Goal: Transaction & Acquisition: Purchase product/service

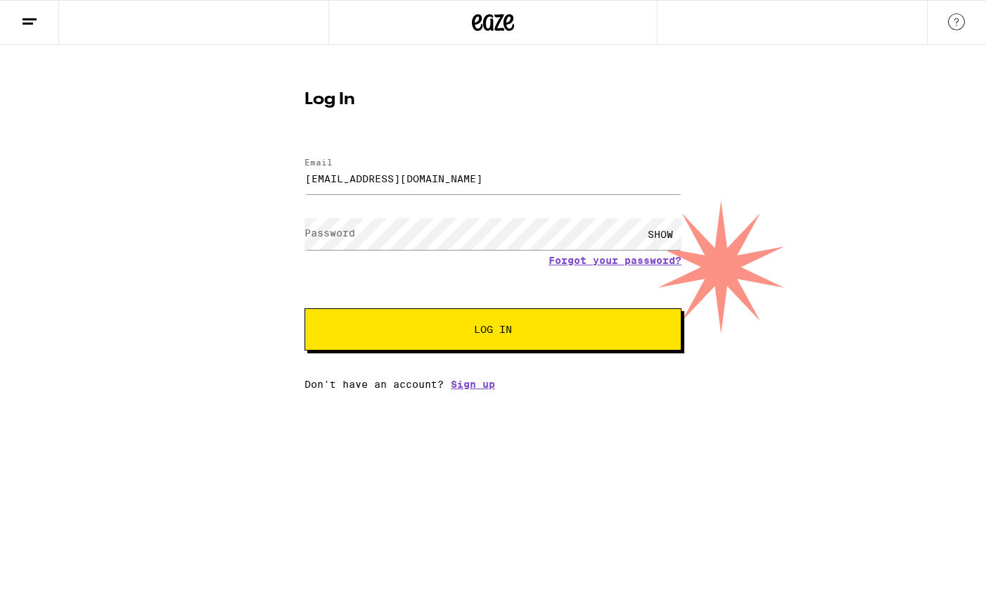
type input "[EMAIL_ADDRESS][DOMAIN_NAME]"
click at [493, 331] on button "Log In" at bounding box center [493, 329] width 377 height 42
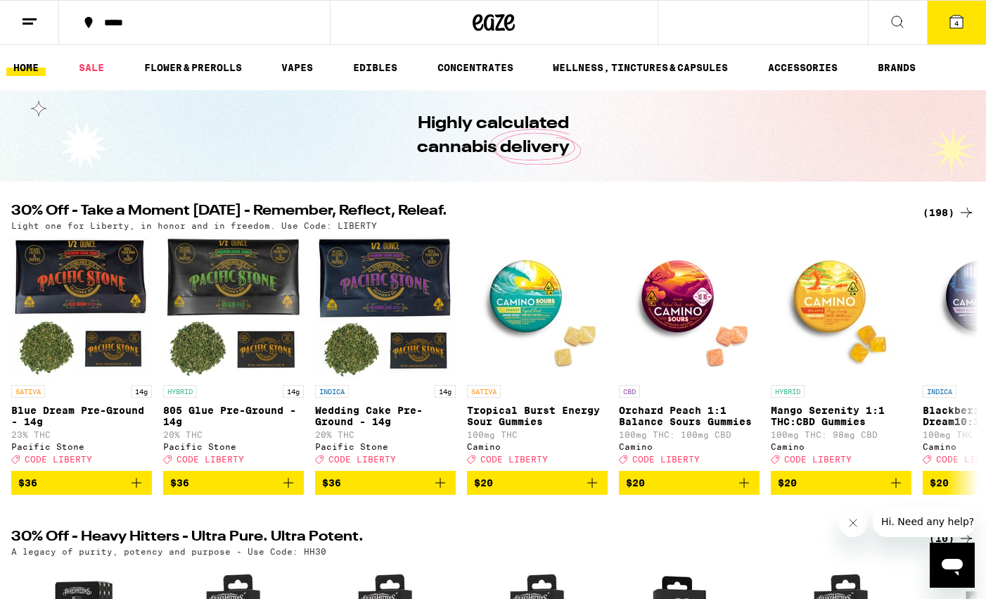
click at [115, 24] on div "*****" at bounding box center [203, 23] width 212 height 10
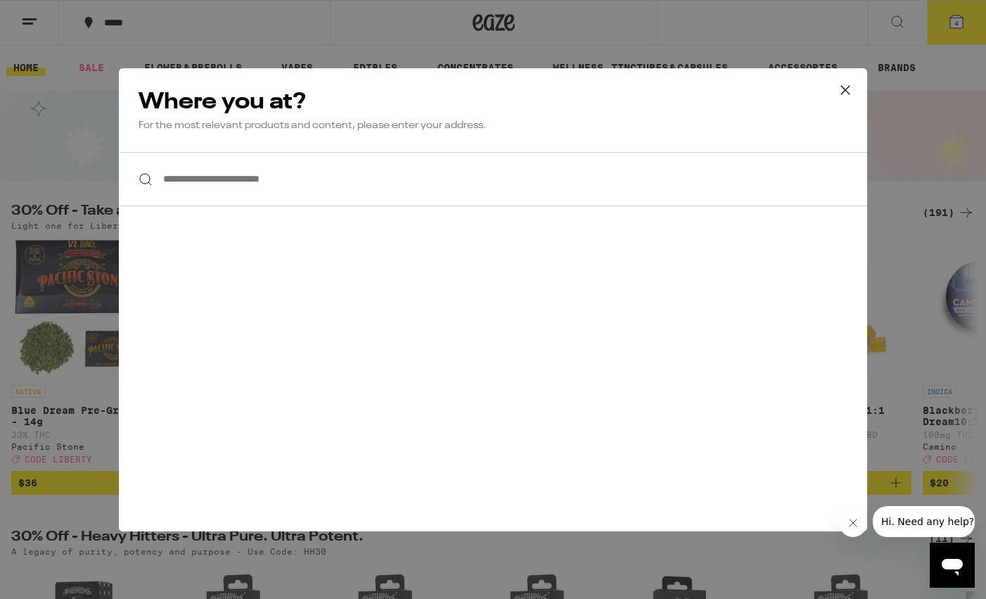
click at [315, 172] on input "**********" at bounding box center [493, 179] width 748 height 54
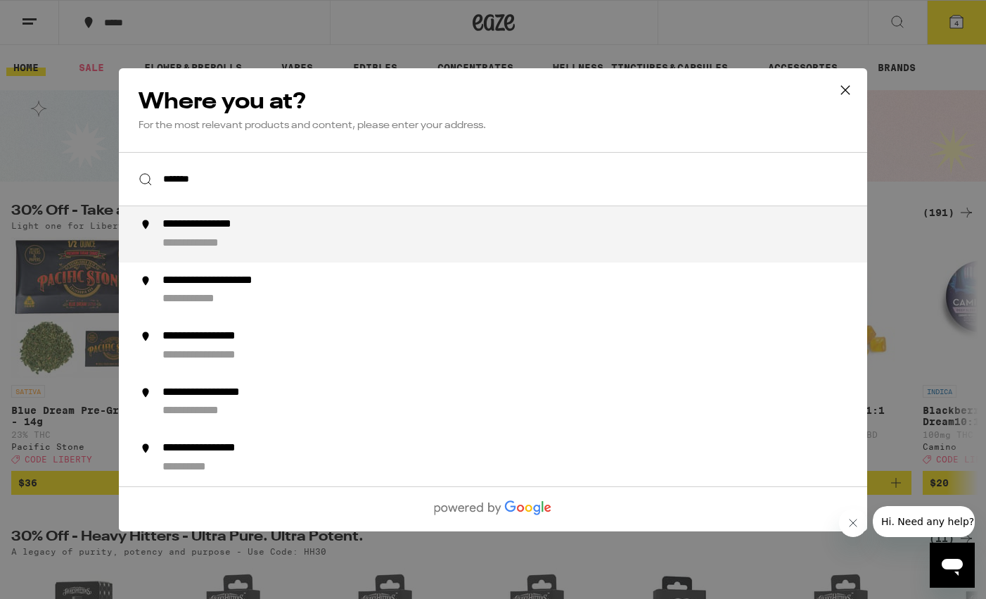
click at [342, 243] on div "**********" at bounding box center [520, 234] width 717 height 34
type input "**********"
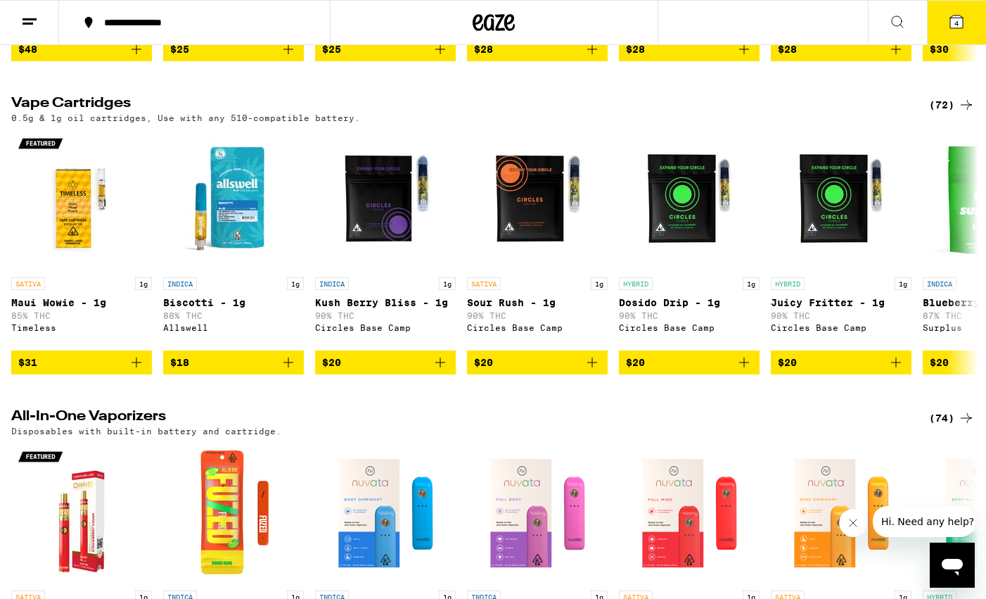
scroll to position [2034, 0]
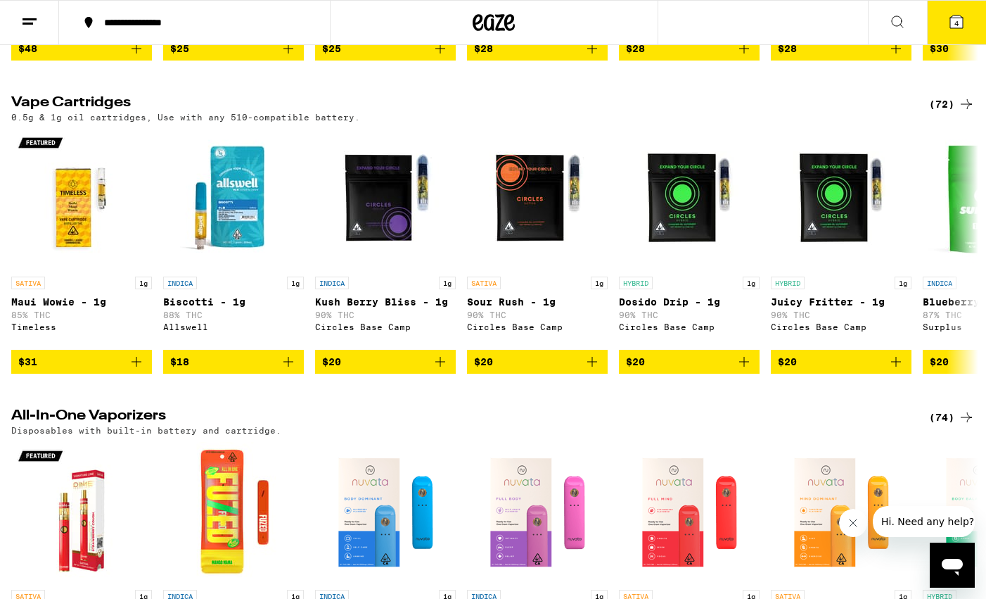
click at [939, 113] on div "(72)" at bounding box center [952, 104] width 46 height 17
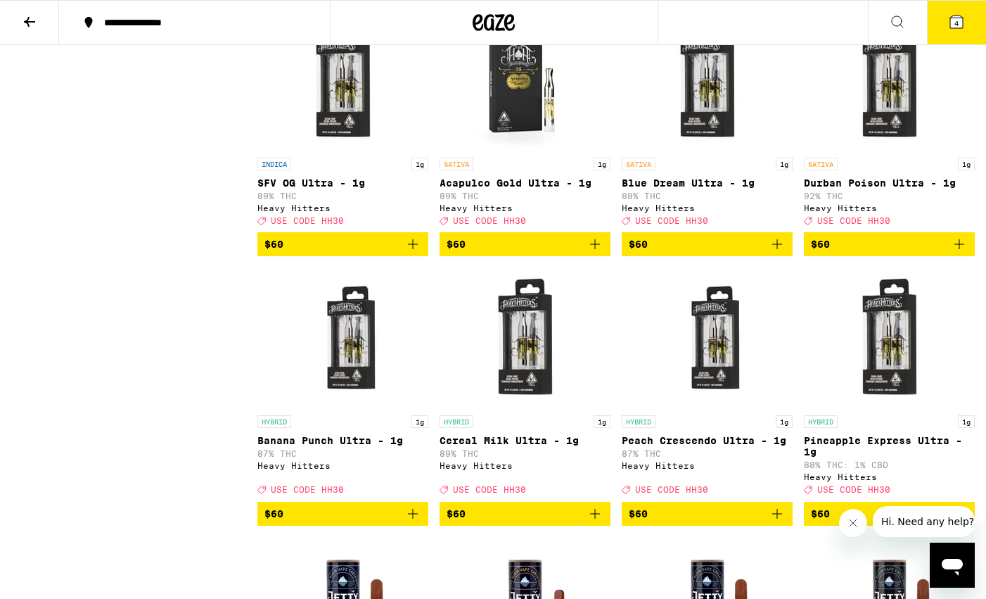
scroll to position [3989, 0]
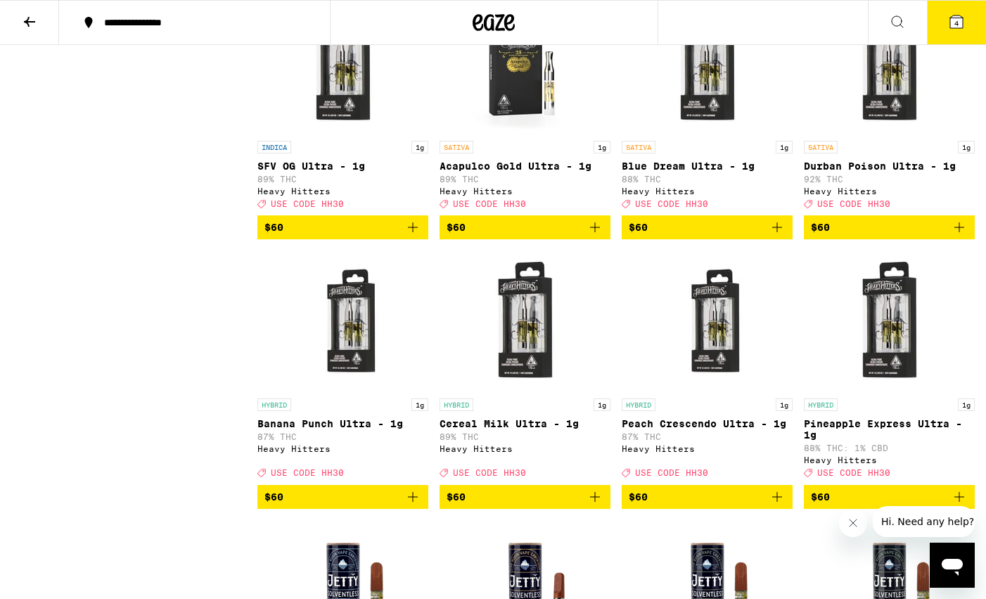
click at [958, 236] on icon "Add to bag" at bounding box center [959, 227] width 17 height 17
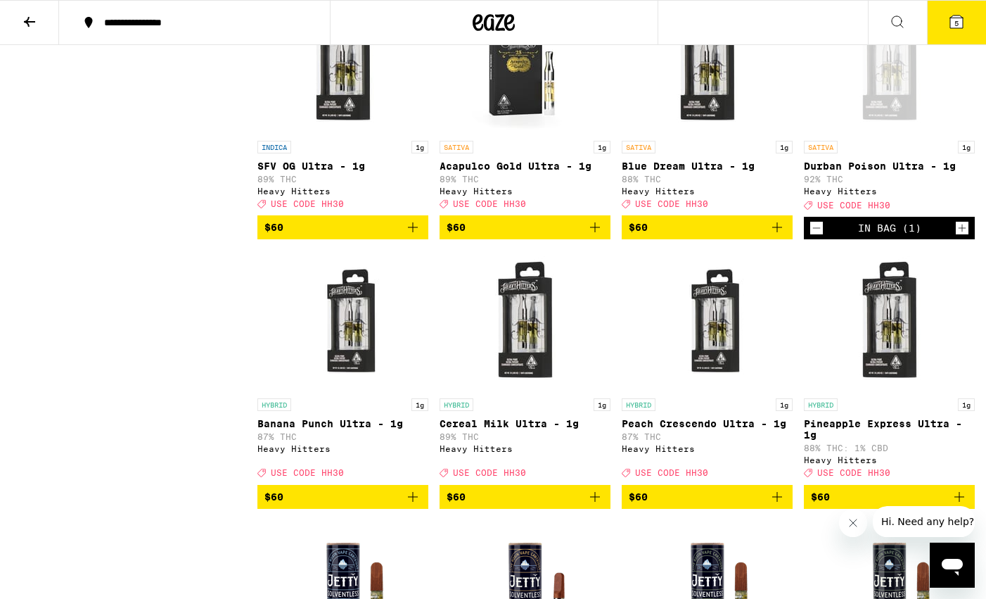
click at [958, 236] on icon "Increment" at bounding box center [962, 227] width 13 height 17
click at [24, 22] on icon at bounding box center [29, 21] width 17 height 17
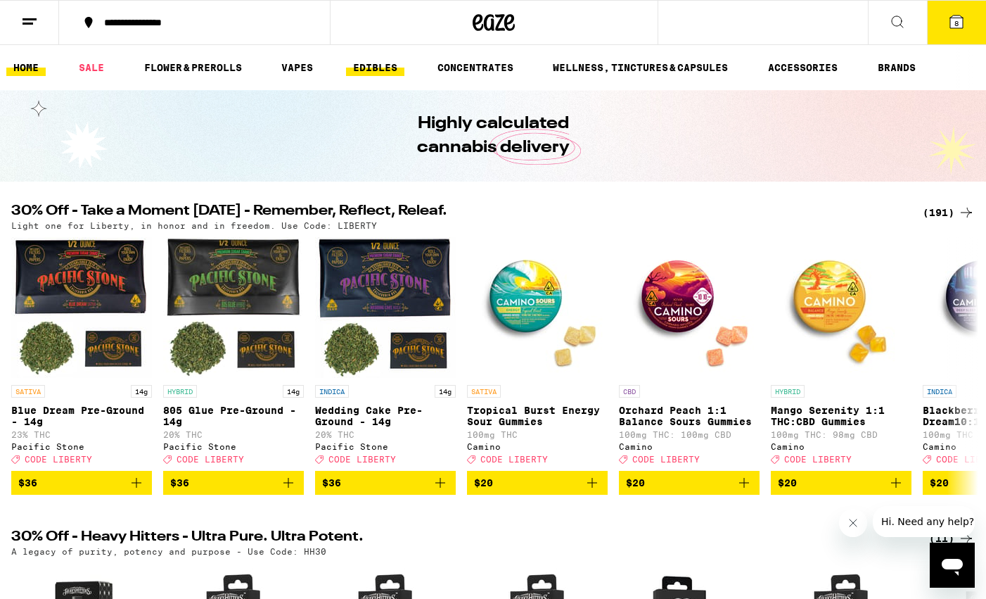
click at [374, 65] on link "EDIBLES" at bounding box center [375, 67] width 58 height 17
click at [376, 65] on link "EDIBLES" at bounding box center [375, 67] width 58 height 17
click at [593, 65] on link "WELLNESS, TINCTURES & CAPSULES" at bounding box center [640, 67] width 189 height 17
click at [646, 65] on link "WELLNESS, TINCTURES & CAPSULES" at bounding box center [640, 67] width 189 height 17
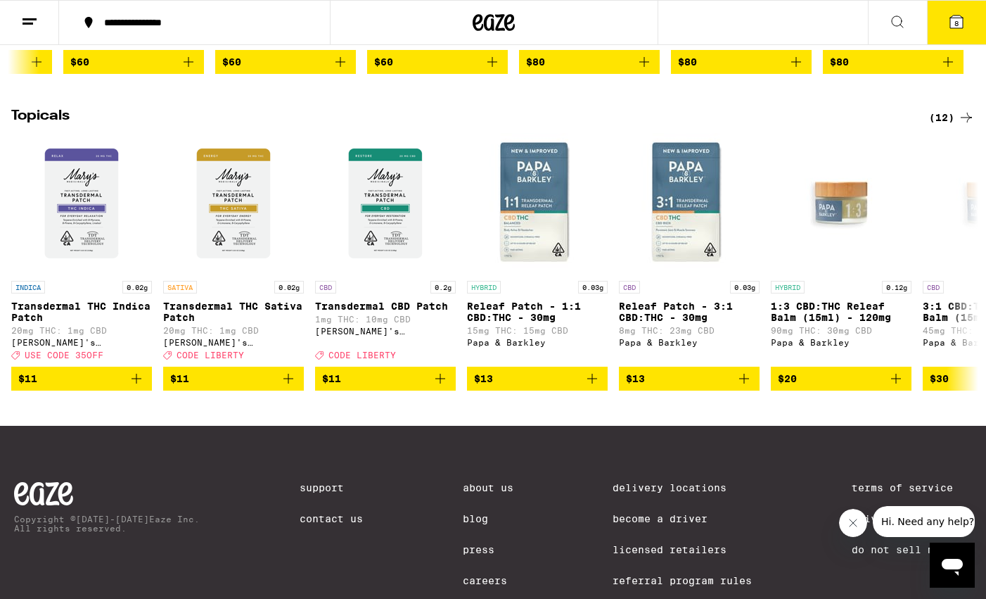
scroll to position [1172, 0]
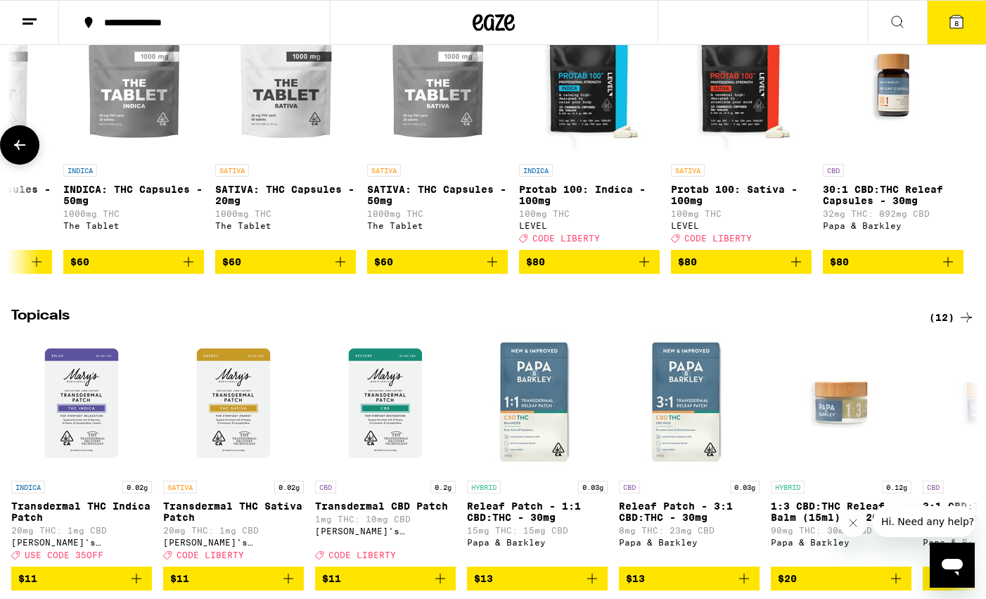
click at [565, 206] on p "Protab 100: Indica - 100mg" at bounding box center [589, 195] width 141 height 23
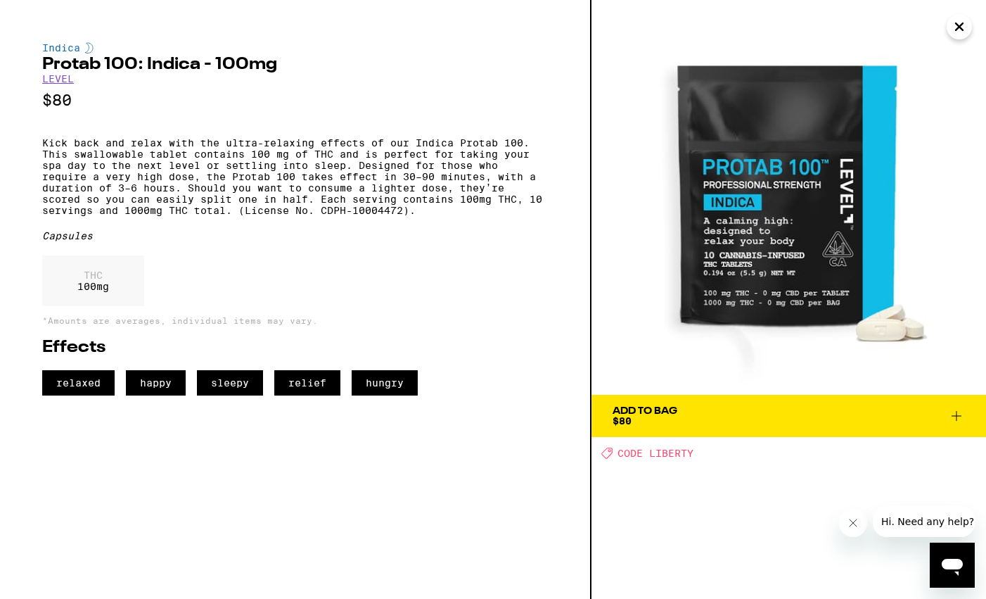
click at [957, 35] on icon "Close" at bounding box center [959, 26] width 17 height 21
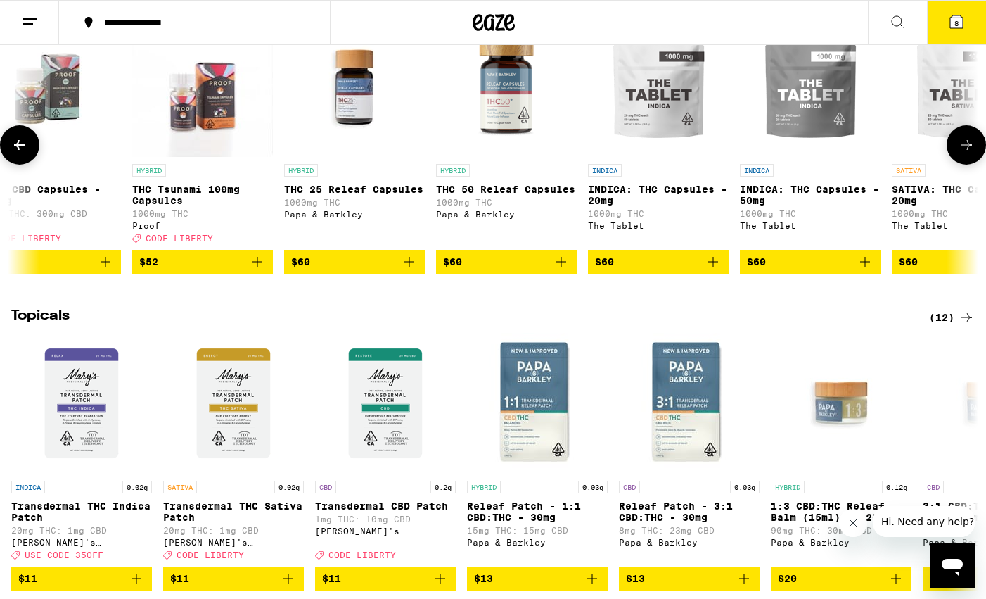
scroll to position [0, 856]
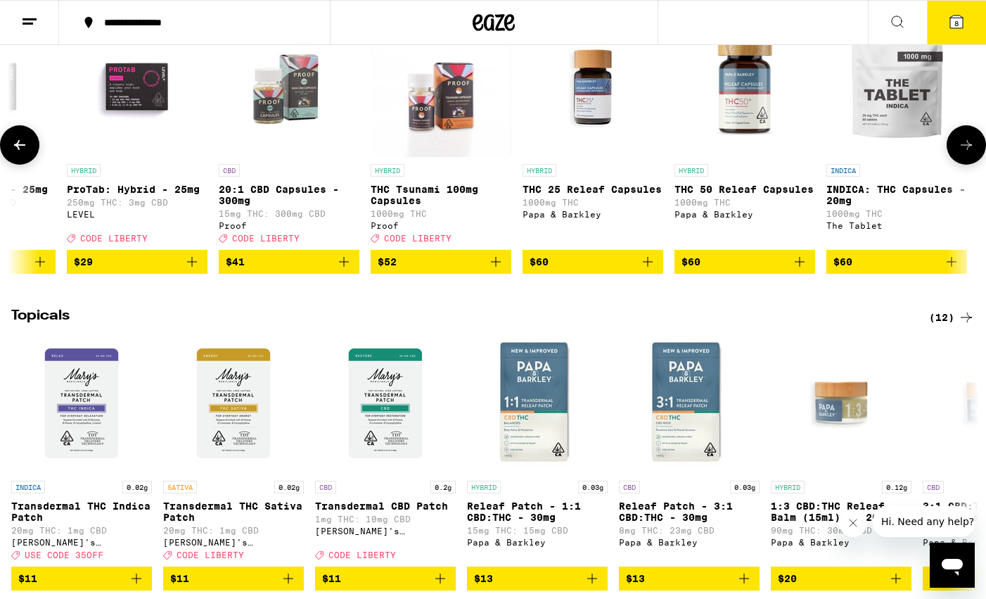
click at [387, 206] on p "THC Tsunami 100mg Capsules" at bounding box center [441, 195] width 141 height 23
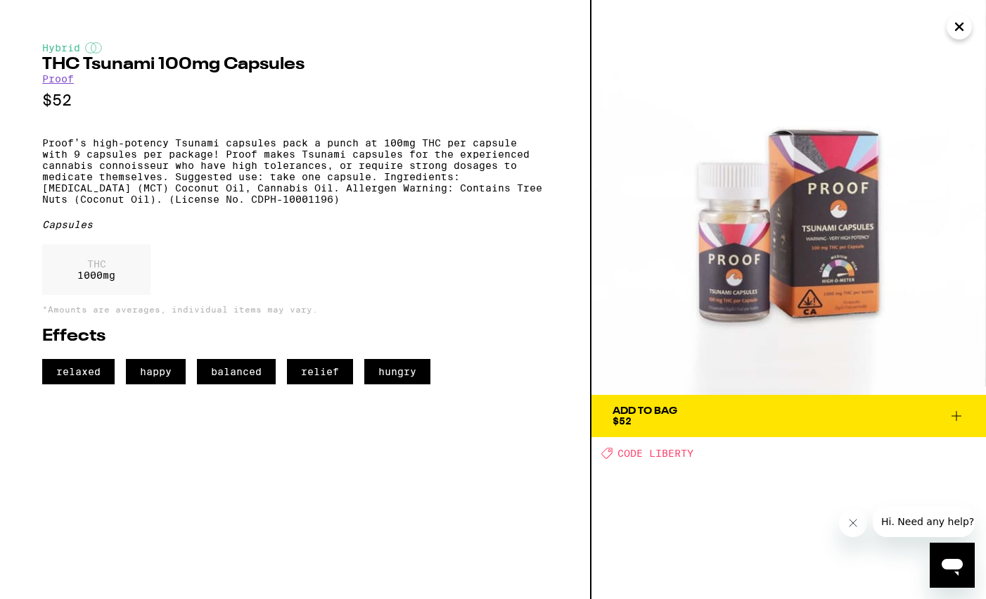
click at [953, 30] on icon "Close" at bounding box center [959, 26] width 17 height 21
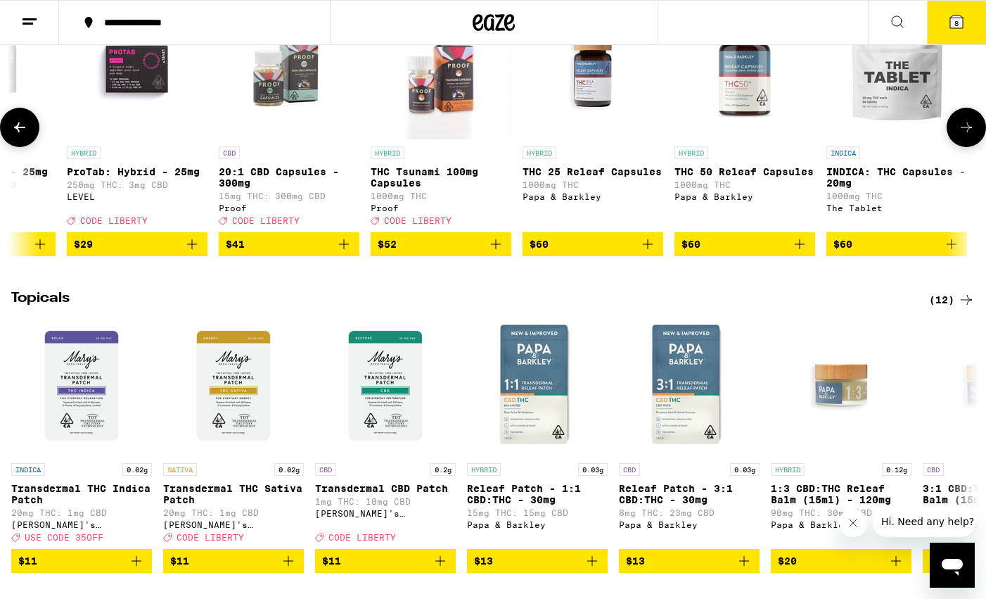
scroll to position [1198, 0]
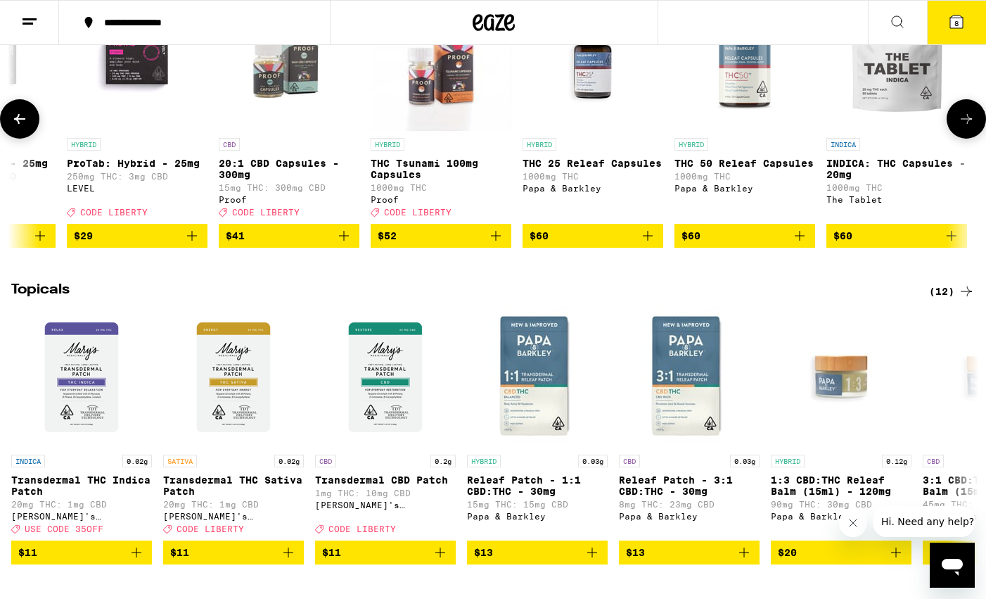
click at [968, 127] on icon at bounding box center [966, 118] width 17 height 17
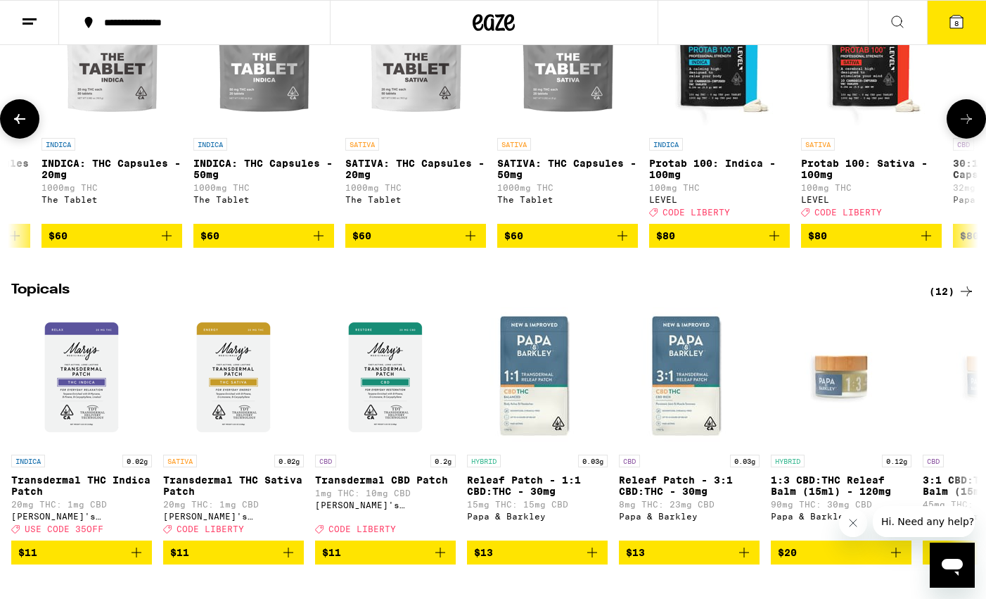
scroll to position [0, 1666]
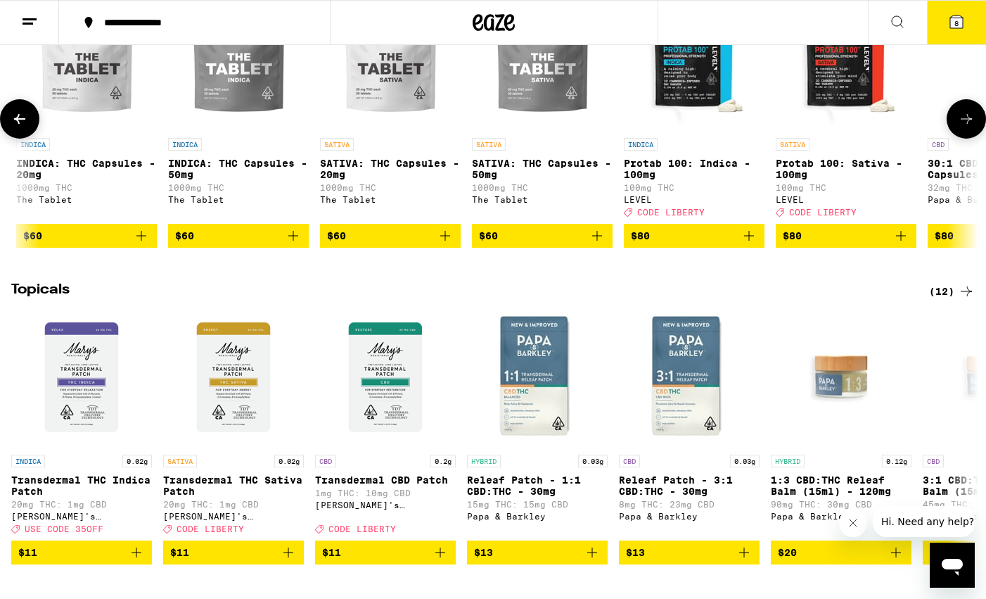
click at [968, 127] on icon at bounding box center [966, 118] width 17 height 17
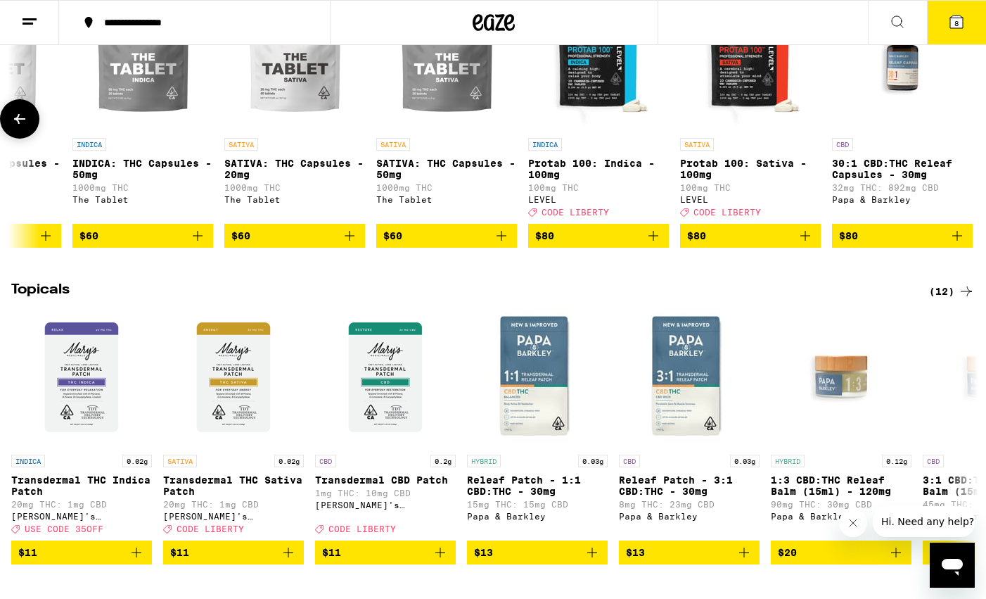
scroll to position [0, 1771]
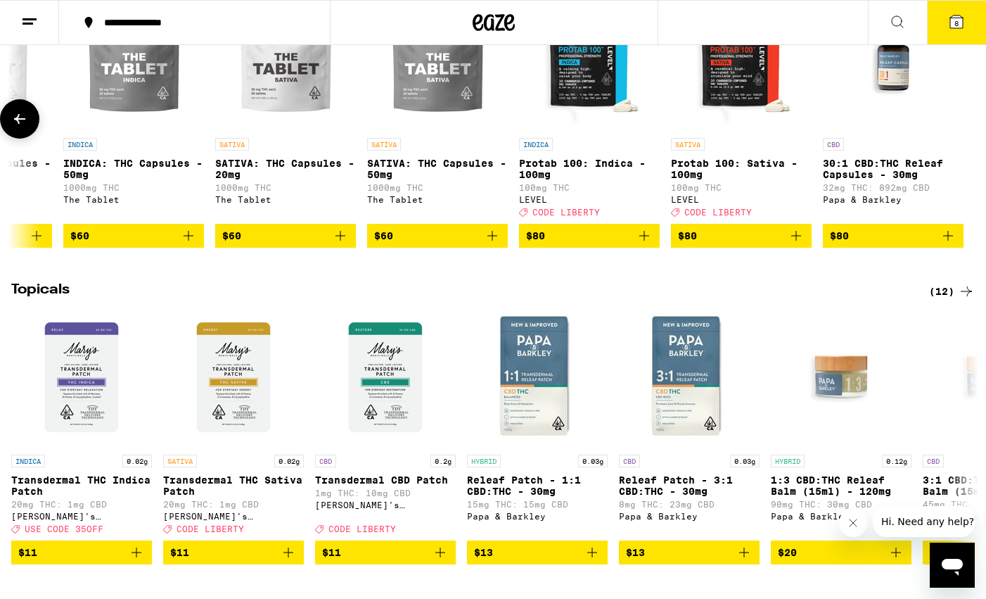
click at [27, 127] on icon at bounding box center [19, 118] width 17 height 17
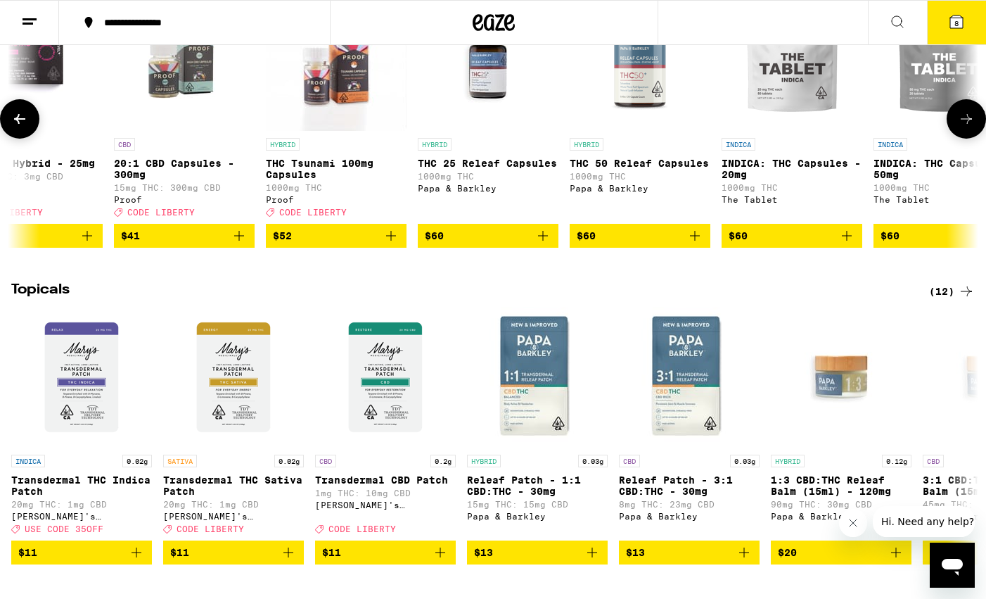
click at [27, 127] on icon at bounding box center [19, 118] width 17 height 17
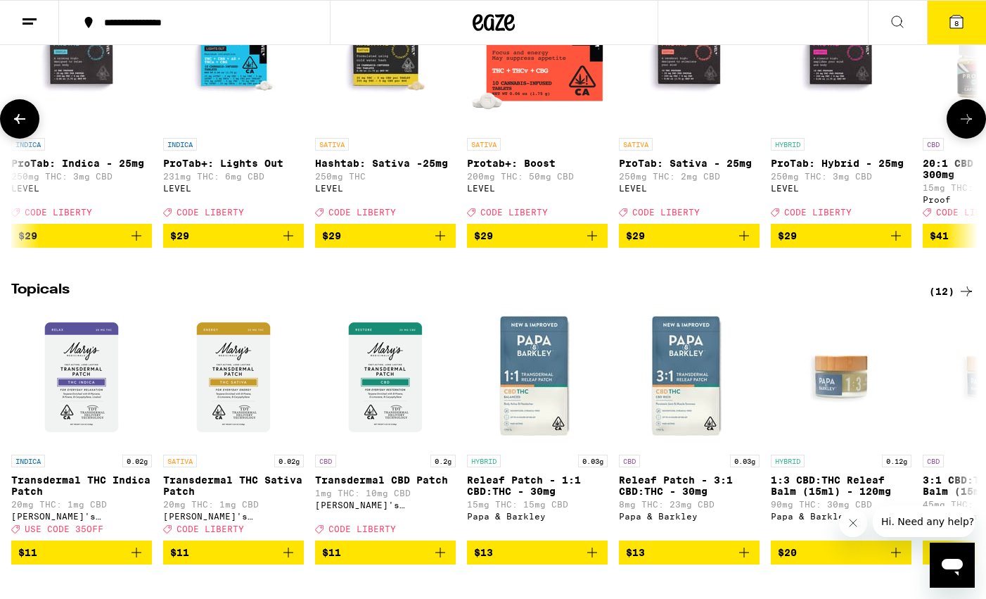
scroll to position [0, 151]
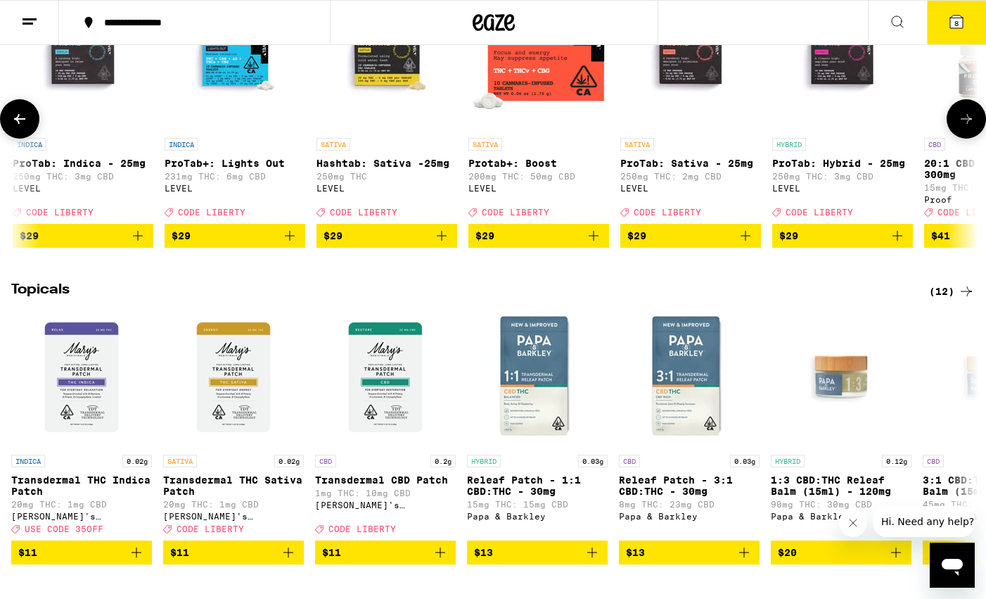
click at [959, 127] on icon at bounding box center [966, 118] width 17 height 17
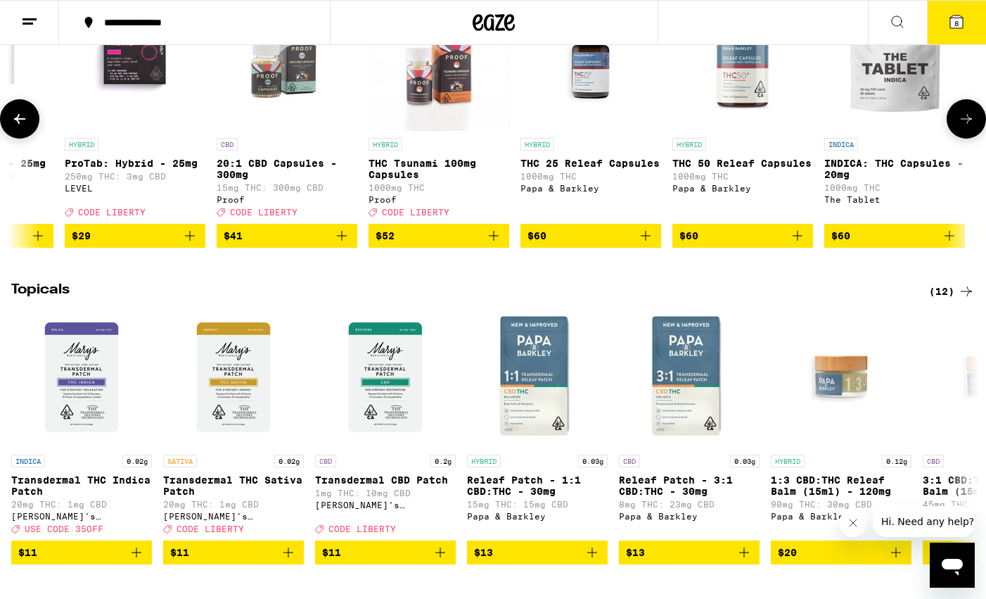
scroll to position [0, 961]
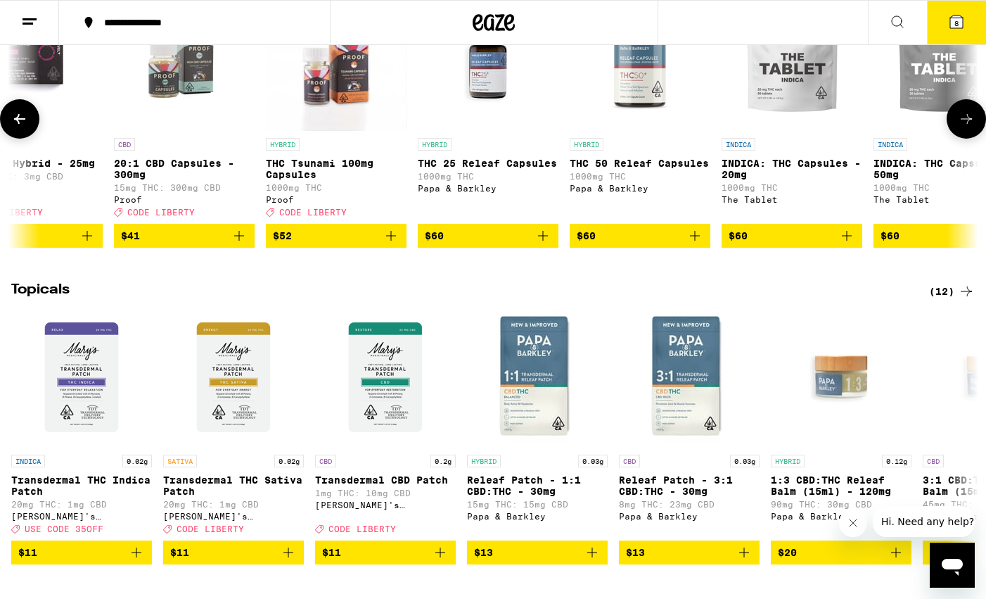
click at [964, 127] on icon at bounding box center [966, 118] width 17 height 17
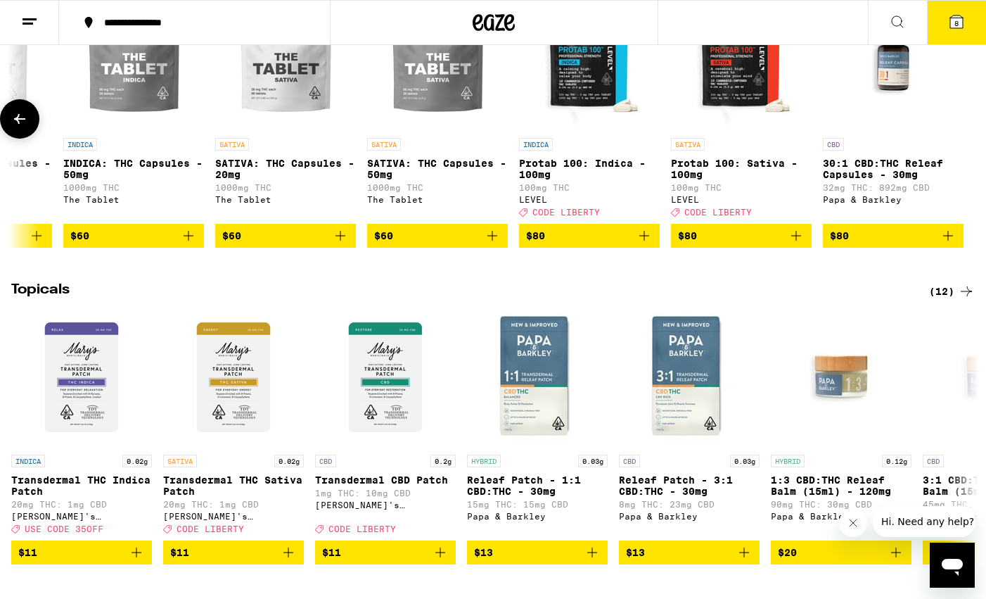
click at [643, 244] on icon "Add to bag" at bounding box center [644, 235] width 17 height 17
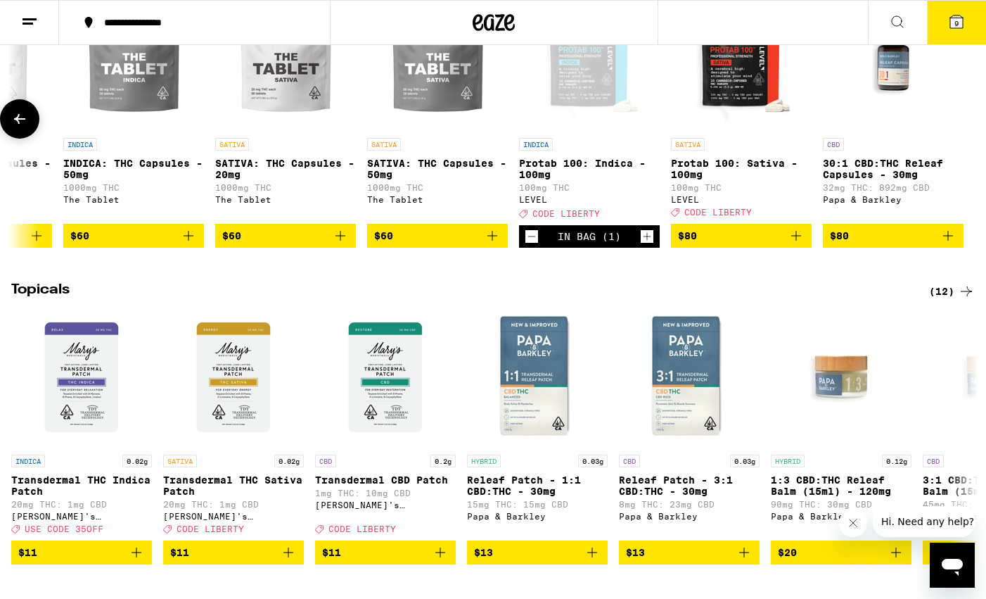
click at [803, 244] on icon "Add to bag" at bounding box center [796, 235] width 17 height 17
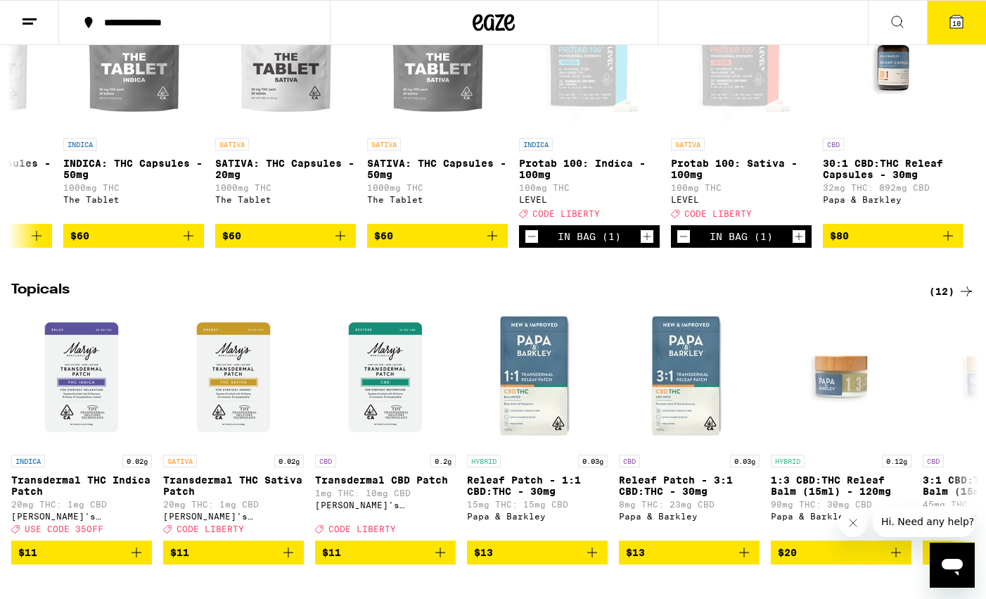
click at [966, 17] on button "10" at bounding box center [956, 23] width 59 height 44
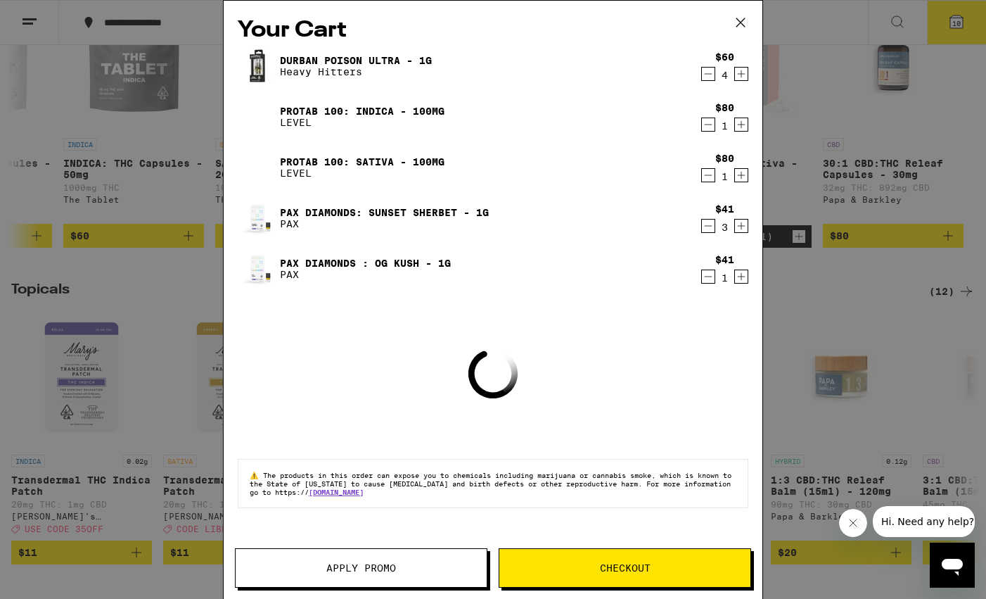
click at [274, 565] on span "Apply Promo" at bounding box center [361, 568] width 251 height 10
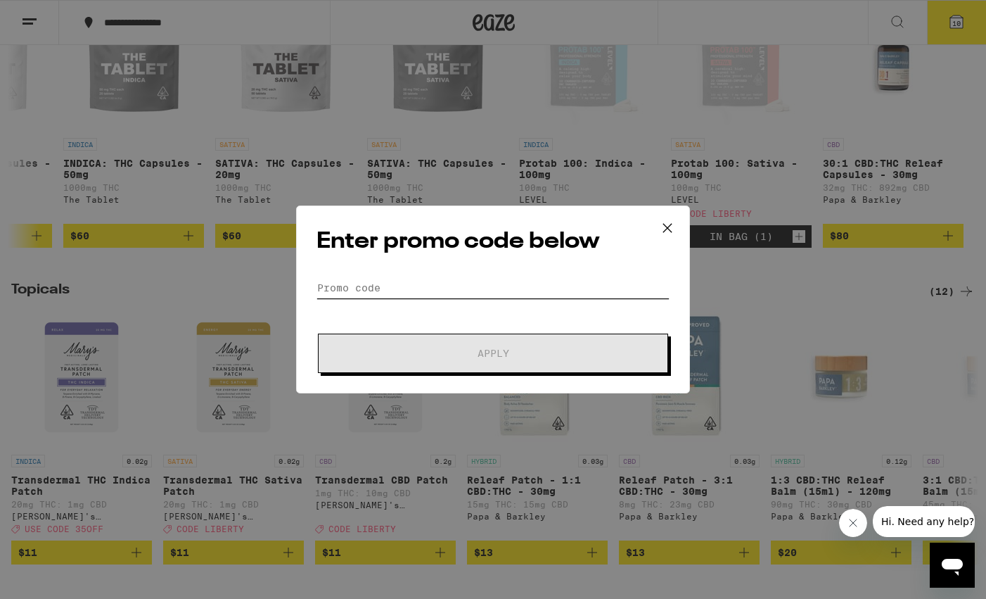
click at [367, 287] on input "Promo Code" at bounding box center [492, 287] width 353 height 21
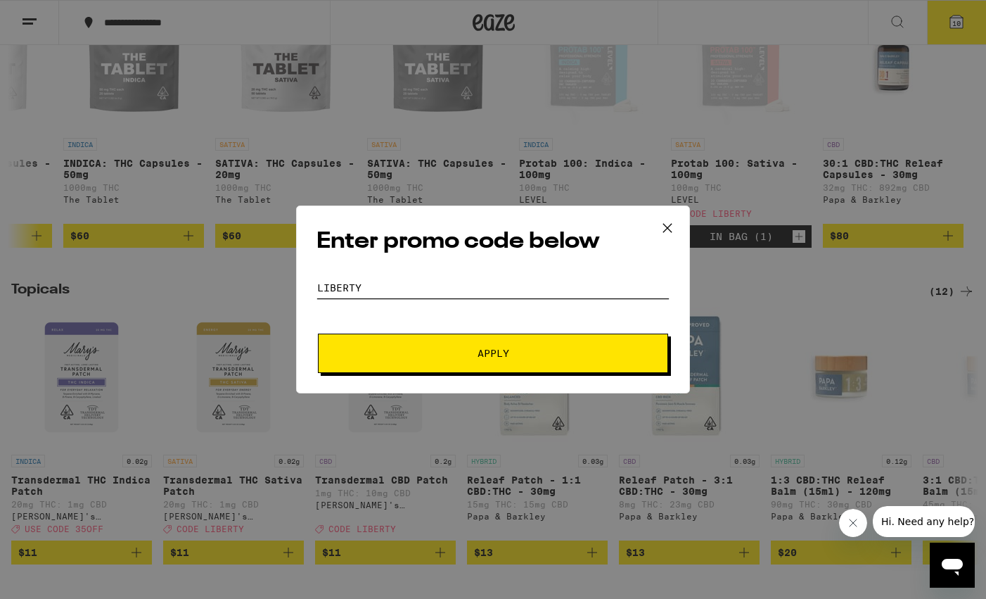
type input "liberty"
click at [493, 353] on button "Apply" at bounding box center [493, 352] width 350 height 39
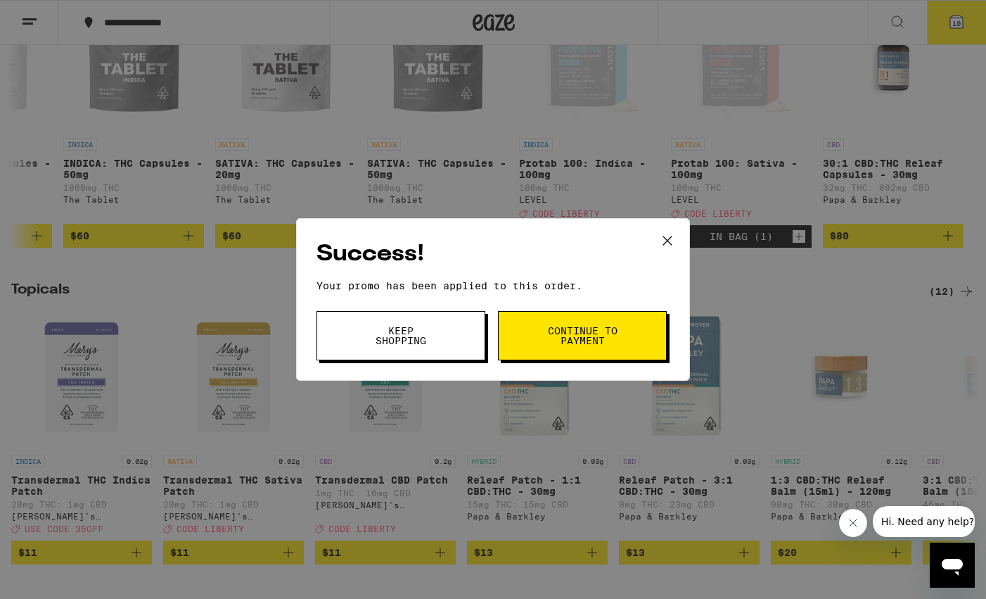
click at [388, 333] on span "Keep Shopping" at bounding box center [401, 336] width 72 height 20
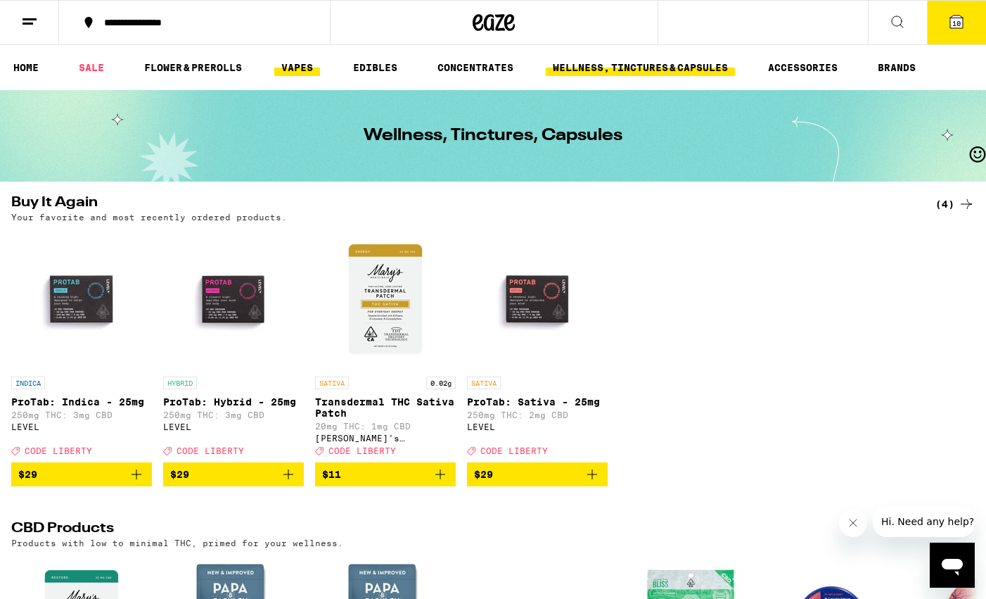
click at [282, 70] on link "VAPES" at bounding box center [297, 67] width 46 height 17
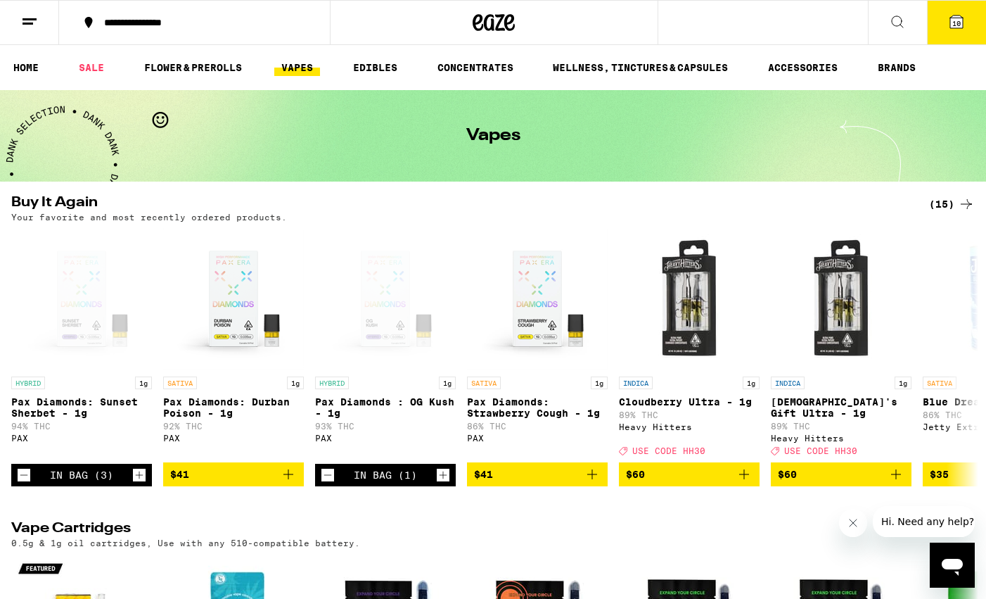
click at [953, 28] on icon at bounding box center [956, 21] width 13 height 13
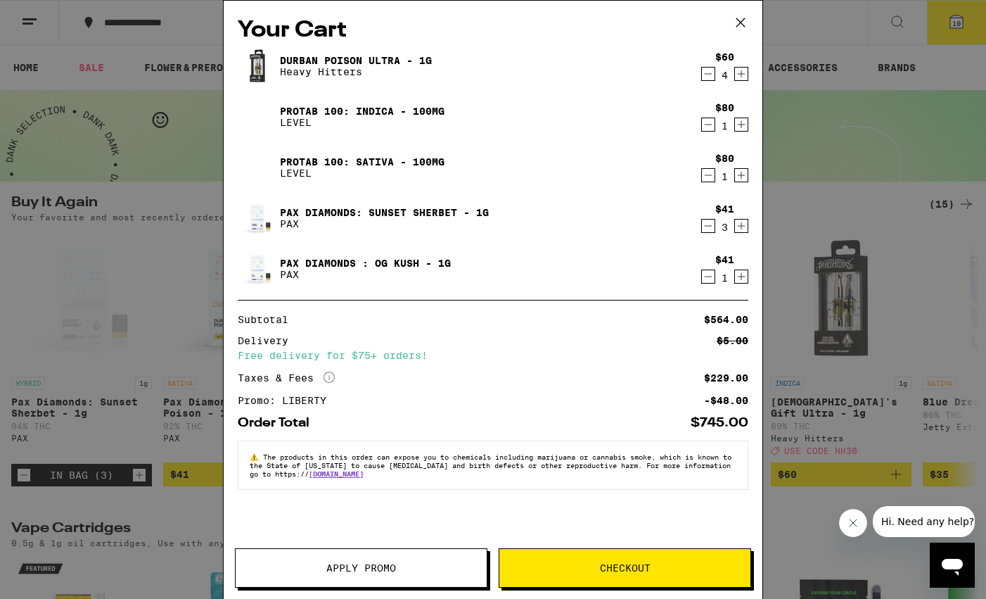
click at [344, 556] on button "Apply Promo" at bounding box center [361, 567] width 252 height 39
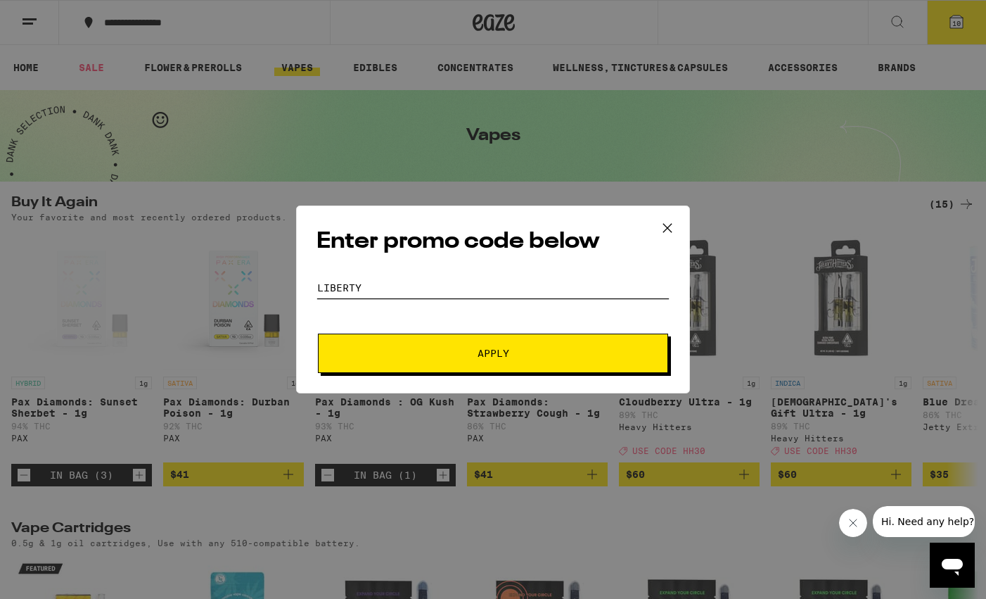
click at [373, 287] on input "liberty" at bounding box center [492, 287] width 353 height 21
type input "HH30"
click at [390, 359] on button "Apply" at bounding box center [493, 352] width 350 height 39
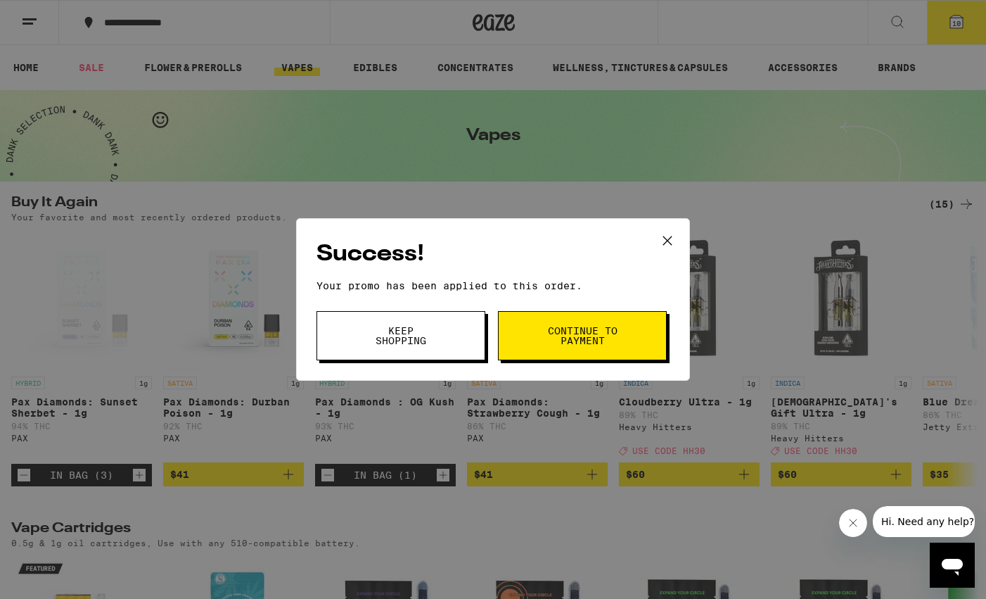
click at [528, 336] on button "Continue to payment" at bounding box center [582, 335] width 169 height 49
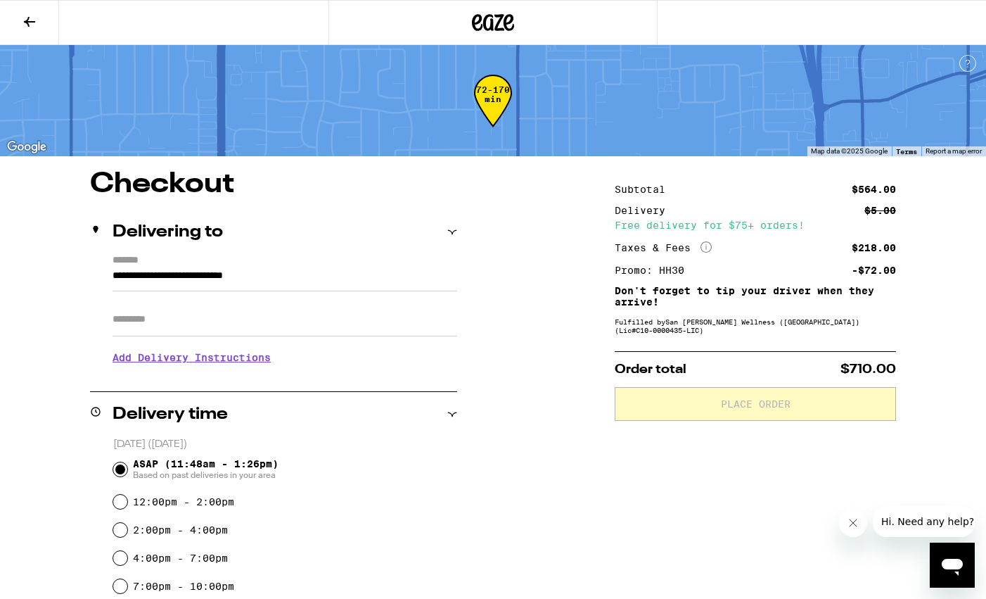
click at [27, 21] on icon at bounding box center [29, 22] width 11 height 10
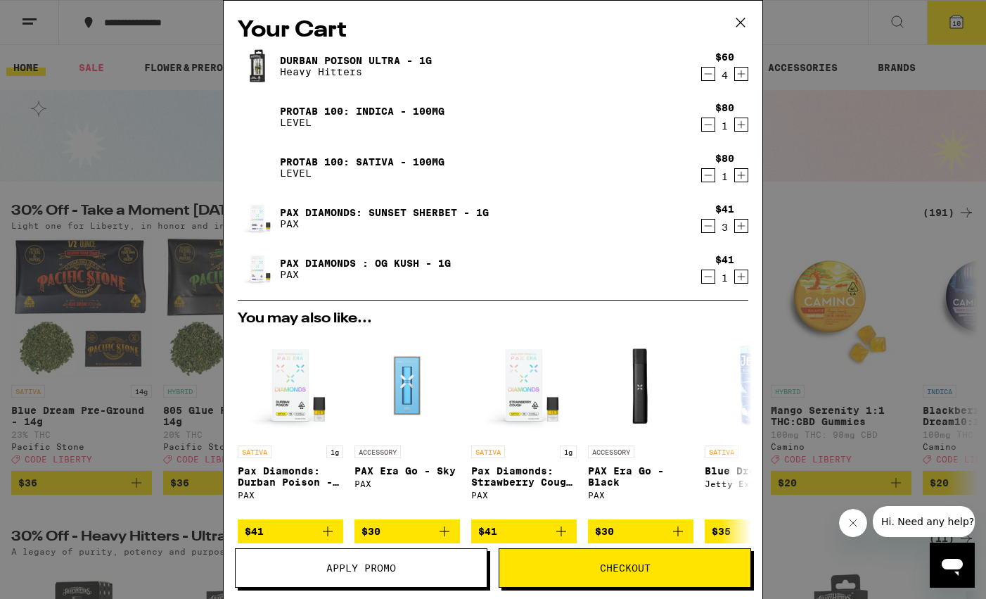
click at [380, 577] on button "Apply Promo" at bounding box center [361, 567] width 252 height 39
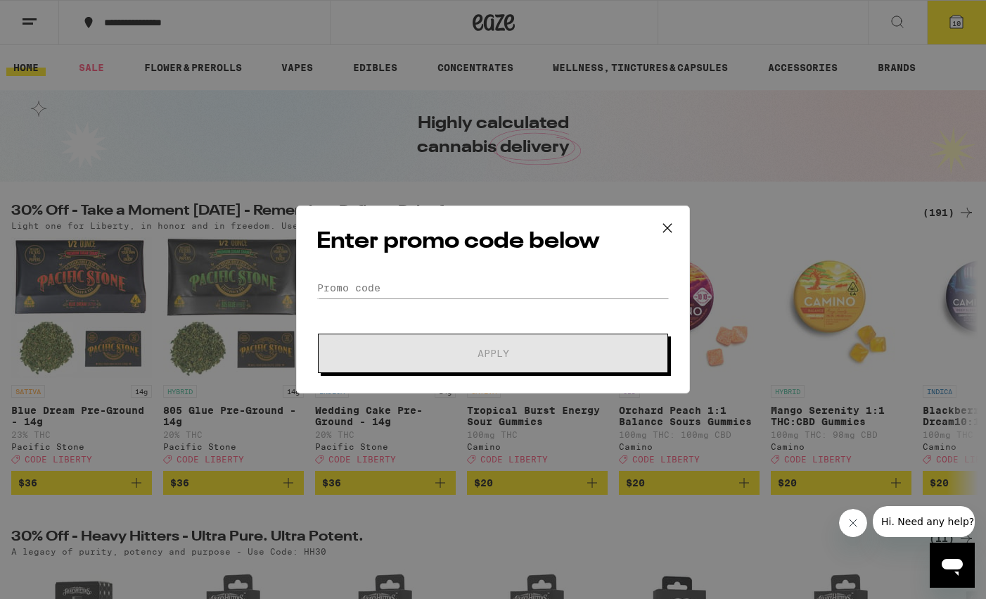
click at [386, 274] on div "Enter promo code below Promo Code Apply" at bounding box center [493, 299] width 394 height 188
click at [391, 287] on input "Promo Code" at bounding box center [492, 287] width 353 height 21
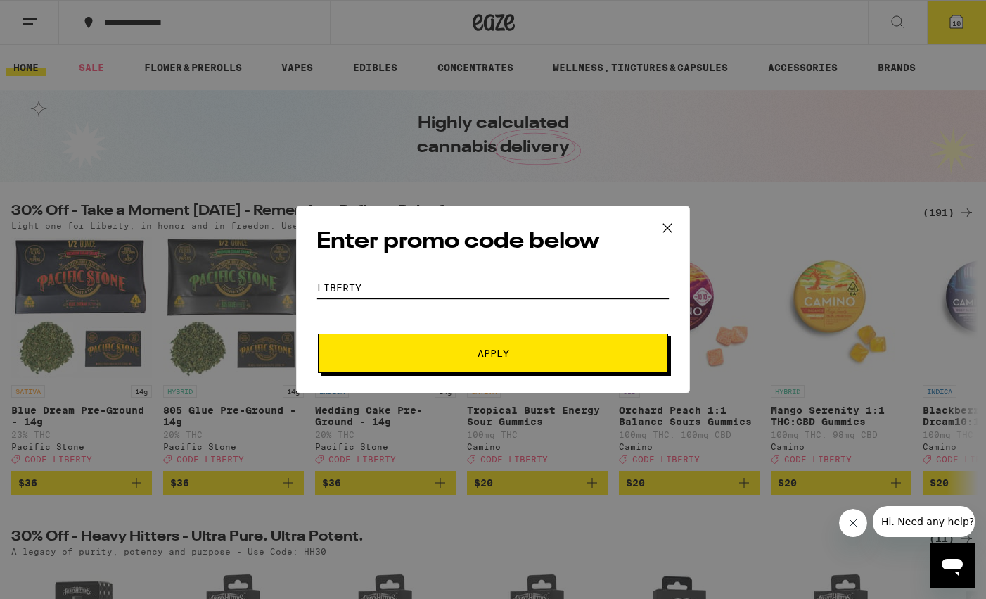
type input "liberty"
click at [428, 347] on button "Apply" at bounding box center [493, 352] width 350 height 39
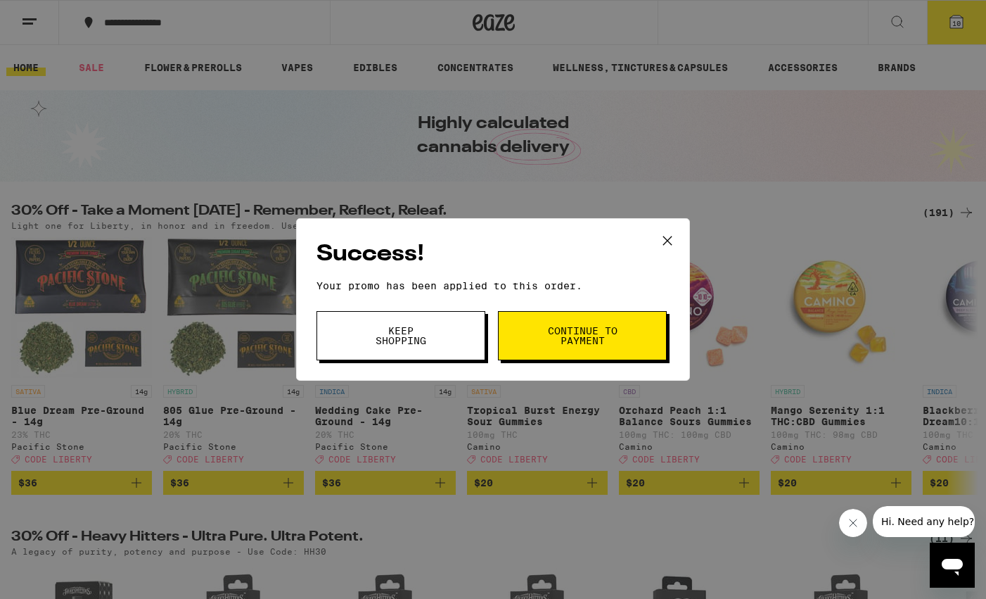
click at [595, 330] on span "Continue to payment" at bounding box center [582, 336] width 72 height 20
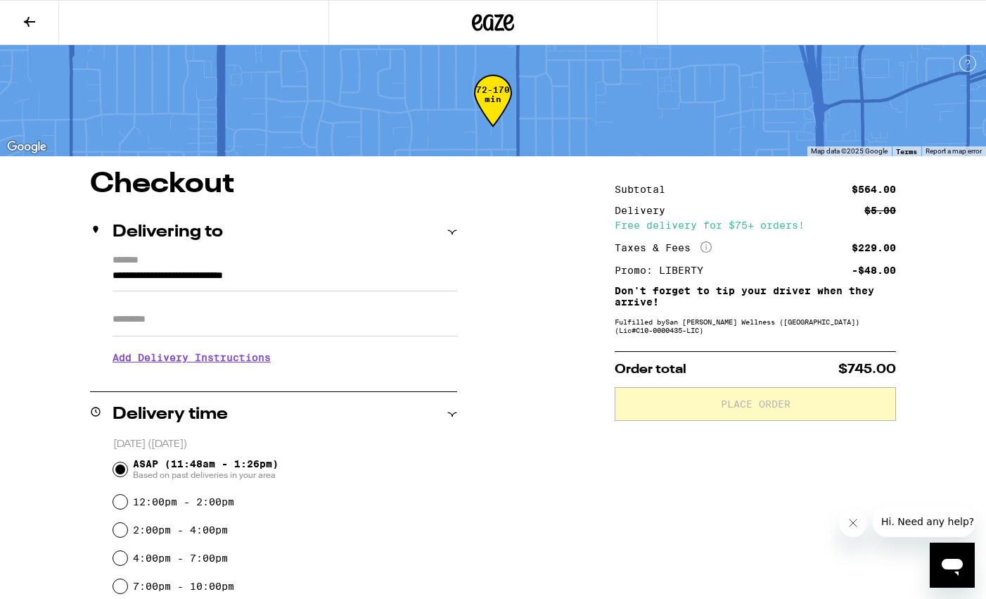
click at [20, 24] on button at bounding box center [29, 23] width 59 height 44
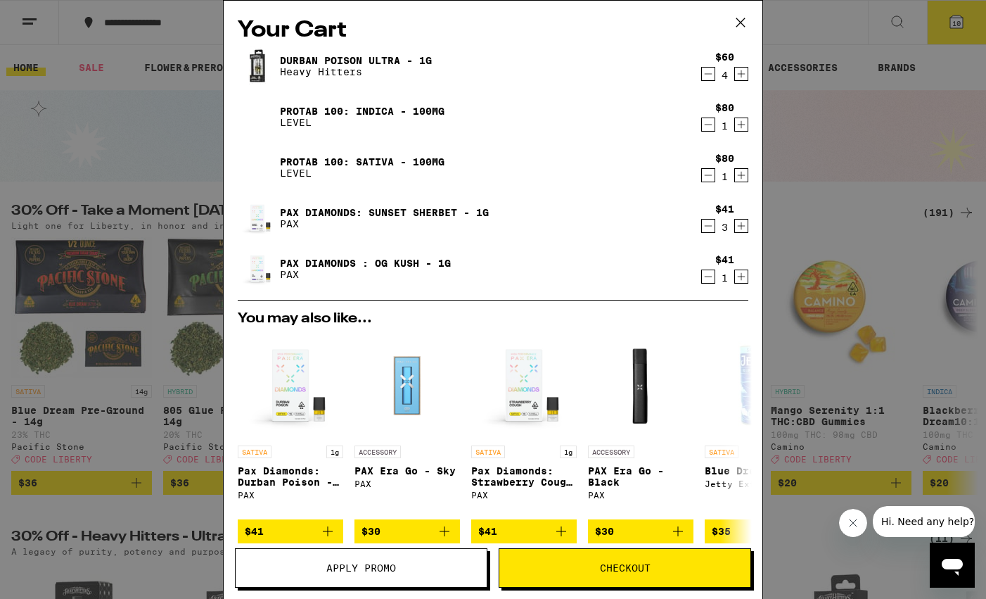
click at [739, 20] on icon at bounding box center [740, 22] width 21 height 21
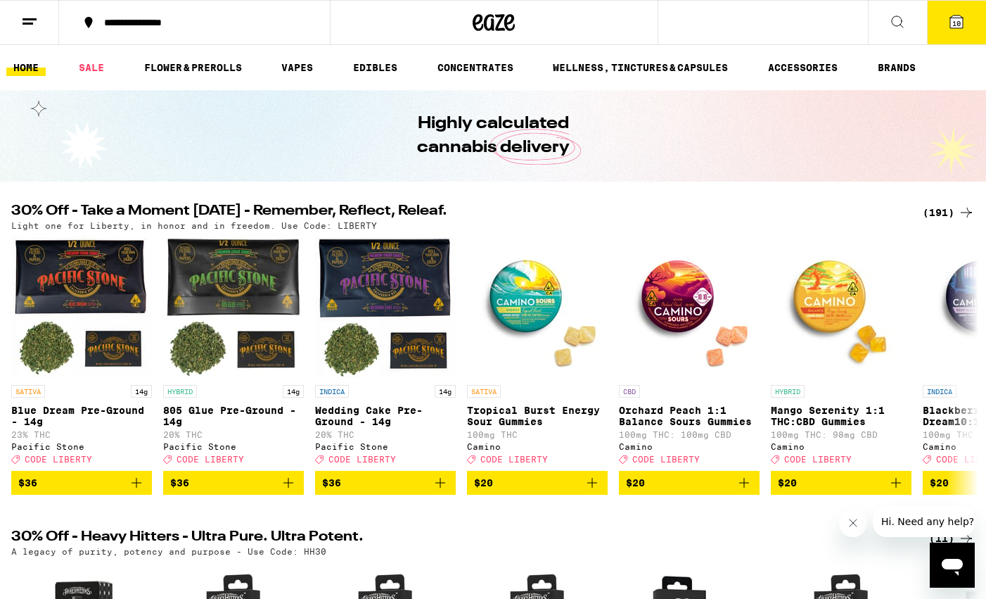
click at [942, 17] on button "10" at bounding box center [956, 23] width 59 height 44
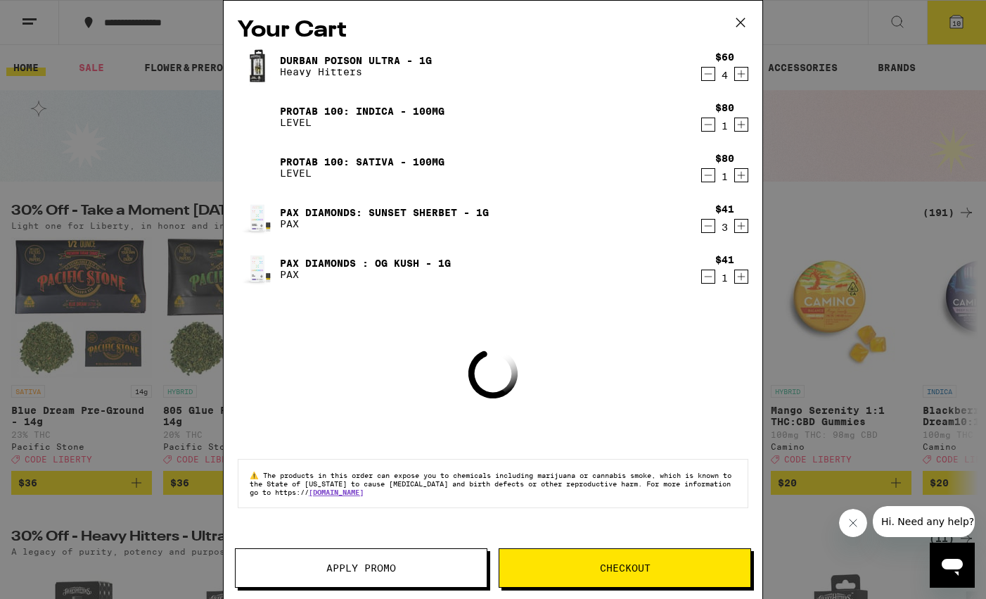
click at [704, 77] on icon "Decrement" at bounding box center [708, 73] width 13 height 17
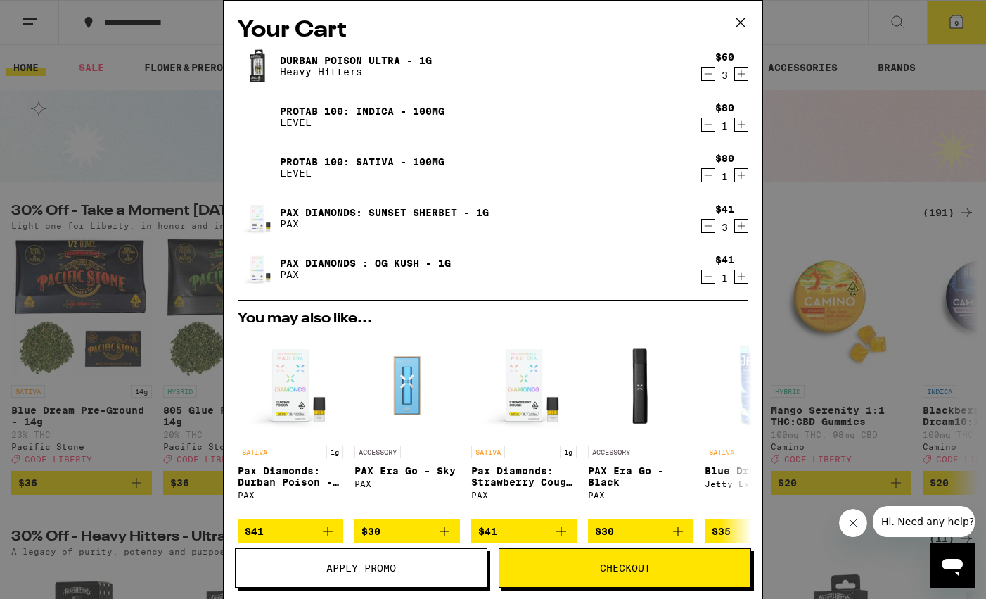
click at [704, 77] on icon "Decrement" at bounding box center [708, 73] width 13 height 17
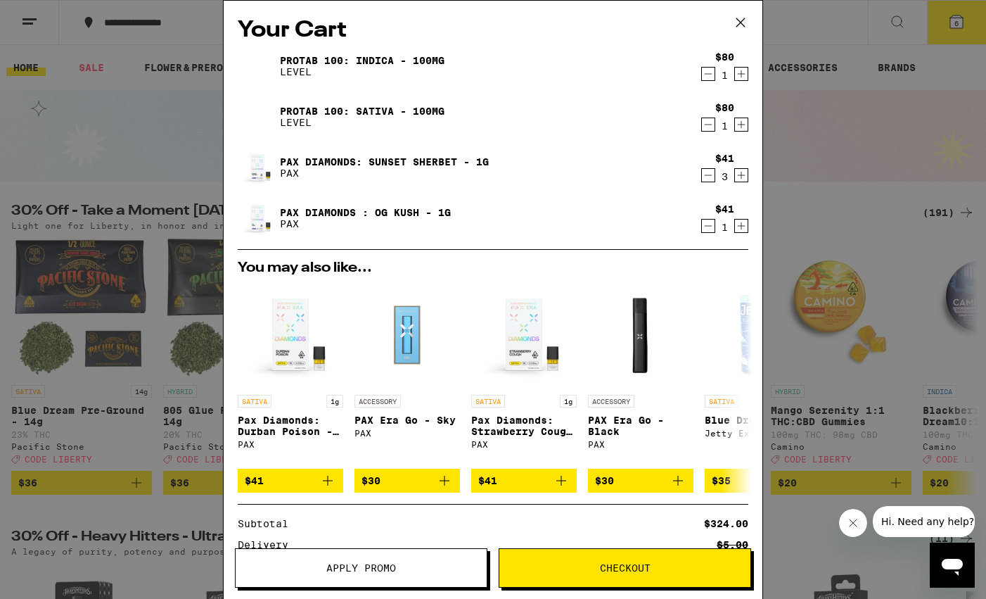
click at [560, 562] on button "Checkout" at bounding box center [625, 567] width 252 height 39
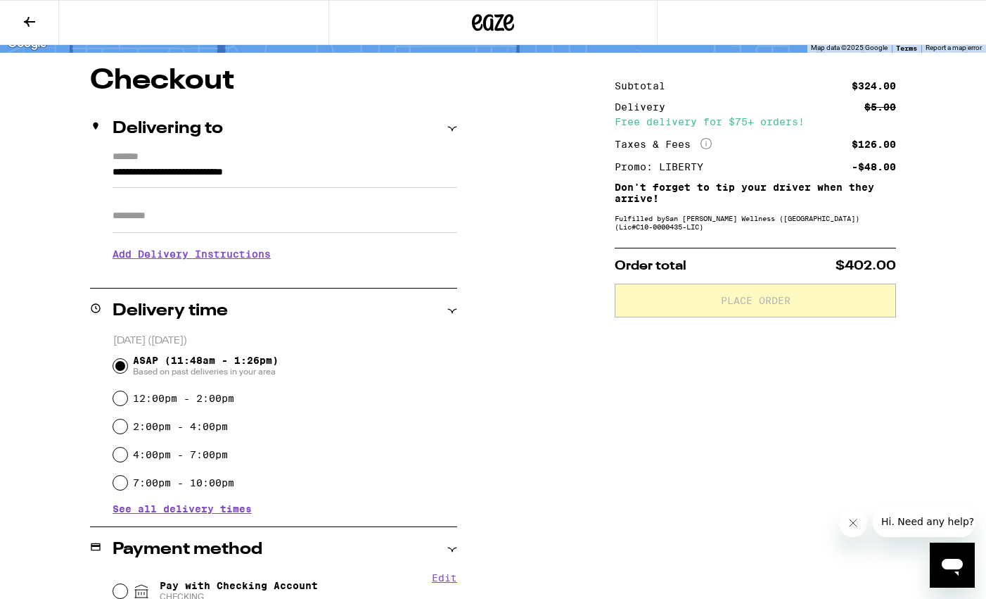
scroll to position [103, 0]
click at [134, 212] on input "Apt/Suite" at bounding box center [285, 216] width 345 height 34
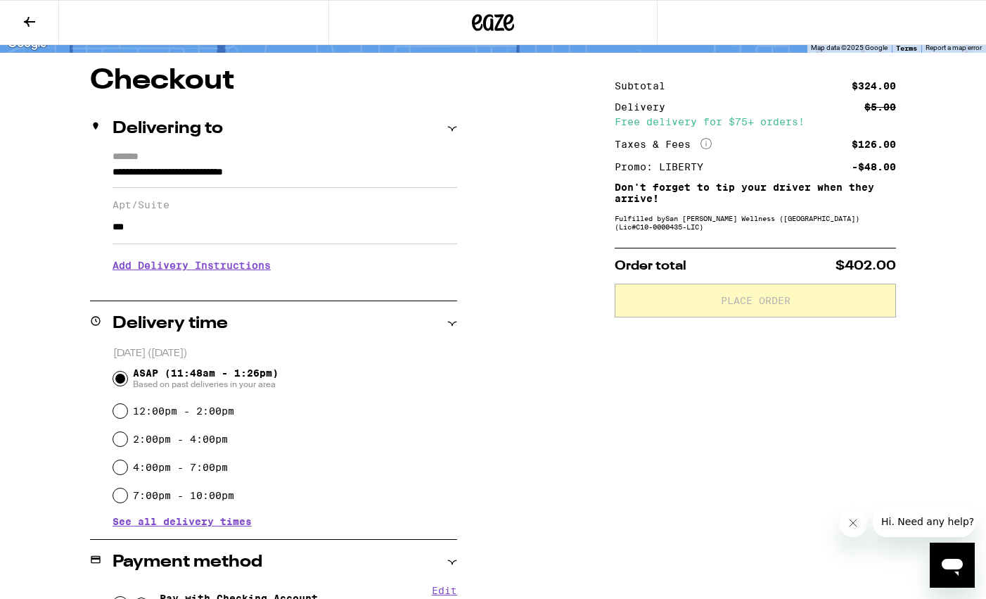
type input "***"
click at [599, 433] on div "**********" at bounding box center [493, 509] width 986 height 885
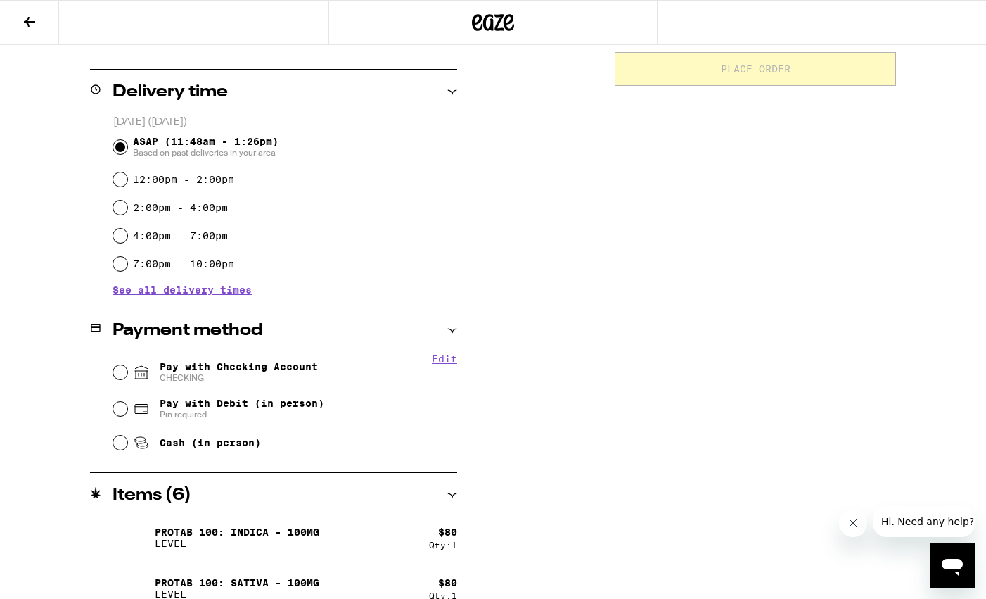
scroll to position [335, 0]
click at [106, 371] on div "Edit Pay with Checking Account CHECKING Pay with Debit (in person) Pin required…" at bounding box center [273, 404] width 367 height 105
click at [113, 371] on input "Pay with Checking Account CHECKING" at bounding box center [120, 371] width 14 height 14
radio input "true"
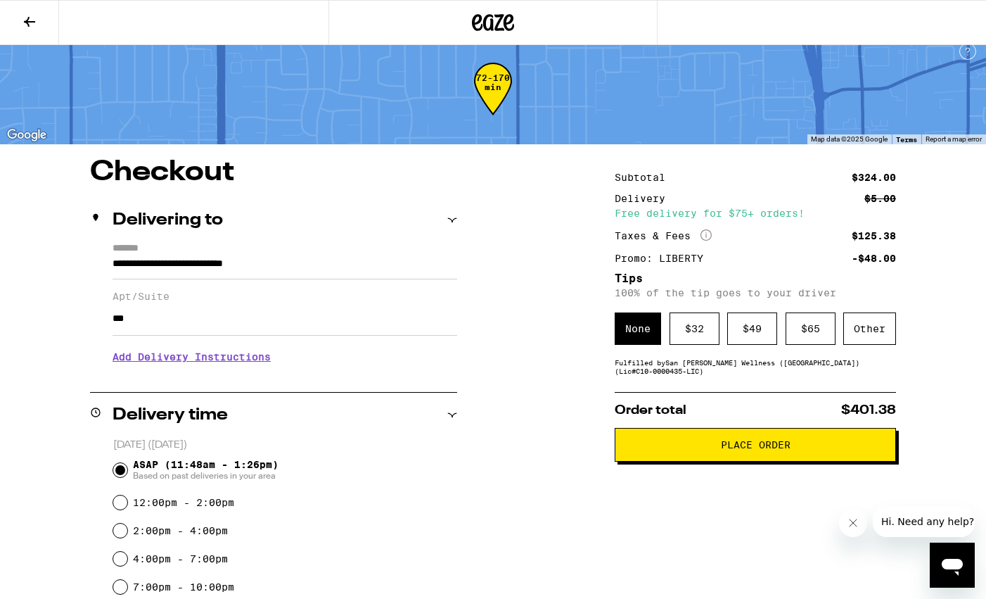
scroll to position [9, 0]
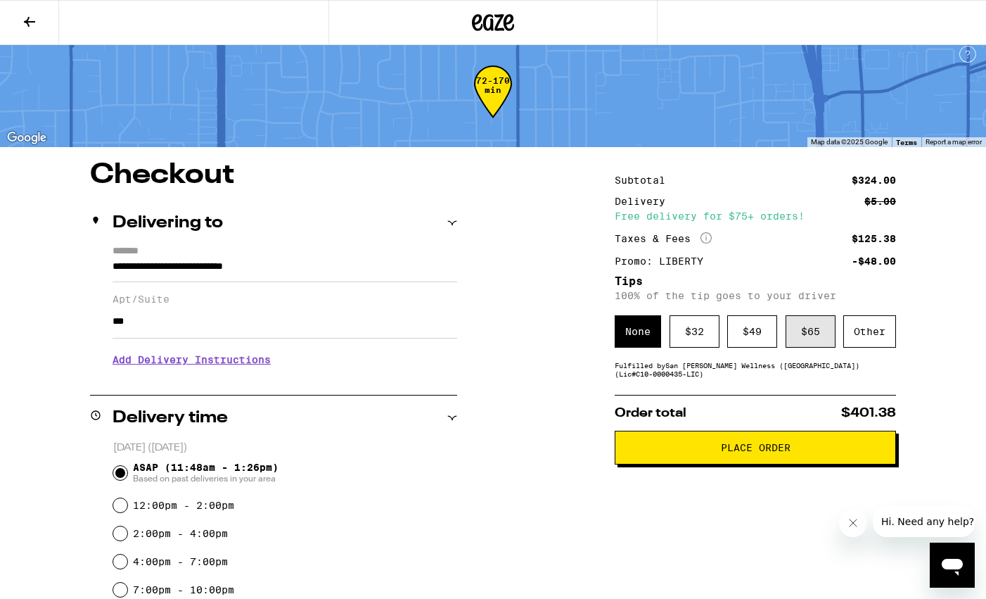
click at [800, 337] on div "$ 65" at bounding box center [811, 331] width 50 height 32
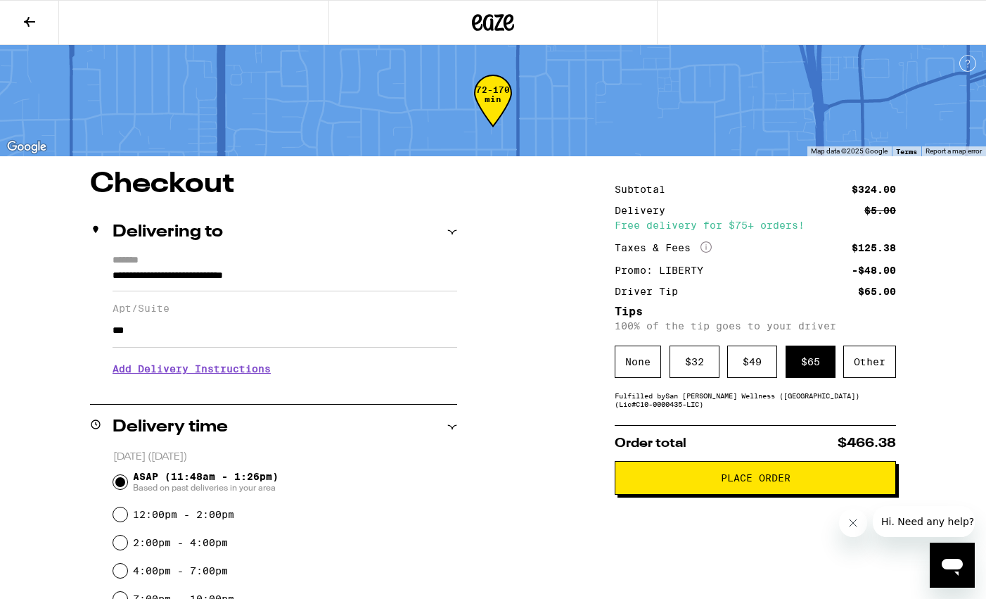
scroll to position [0, 0]
click at [772, 482] on span "Place Order" at bounding box center [756, 478] width 70 height 10
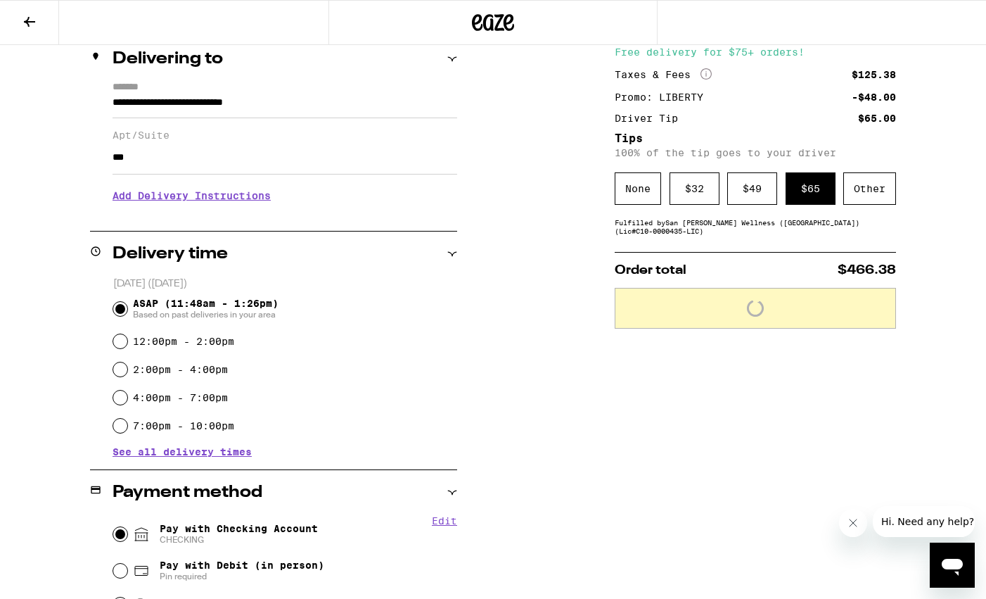
scroll to position [97, 0]
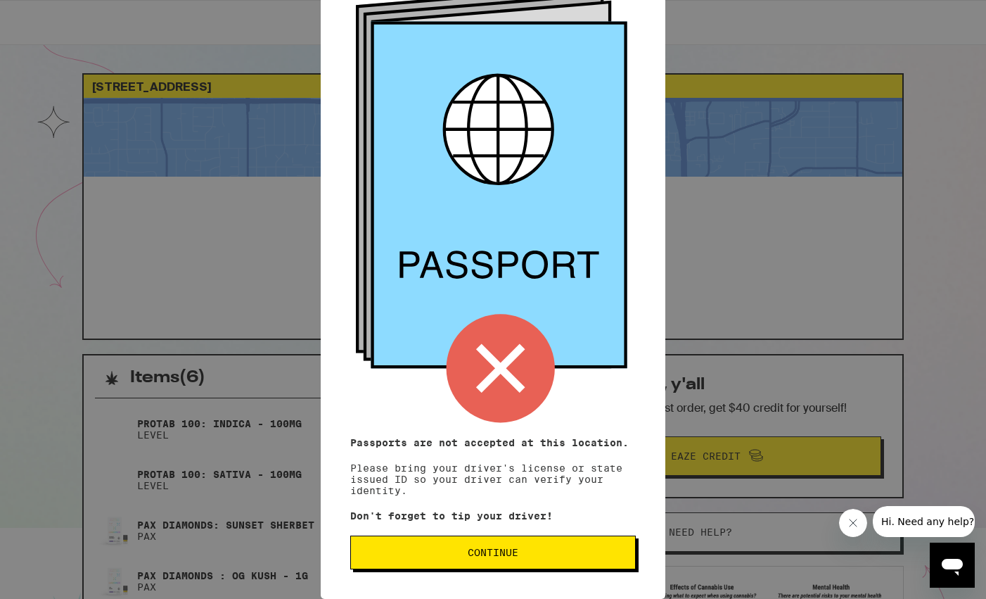
scroll to position [423, 0]
click at [488, 217] on icon at bounding box center [499, 195] width 256 height 347
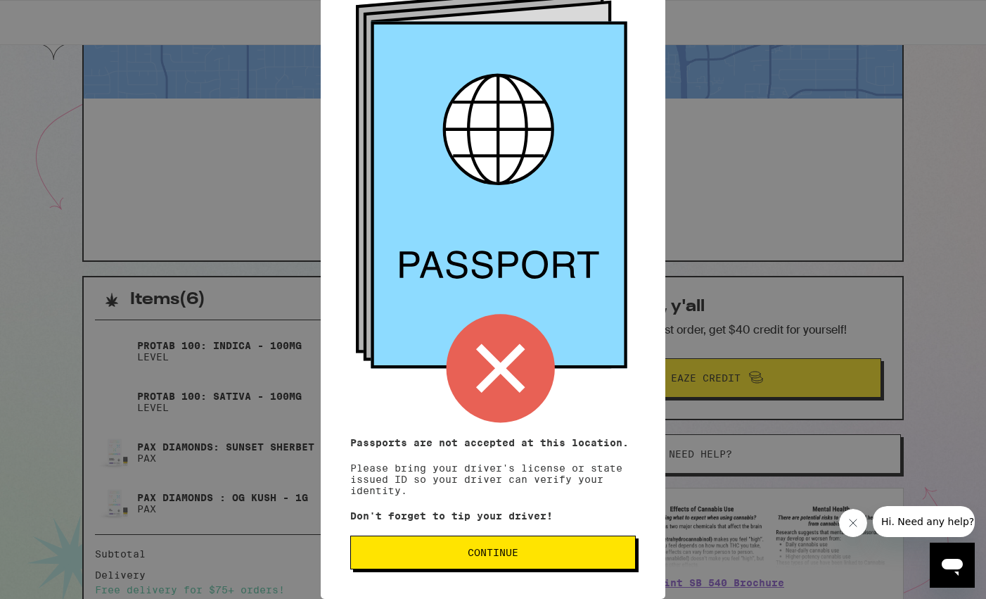
scroll to position [118, 0]
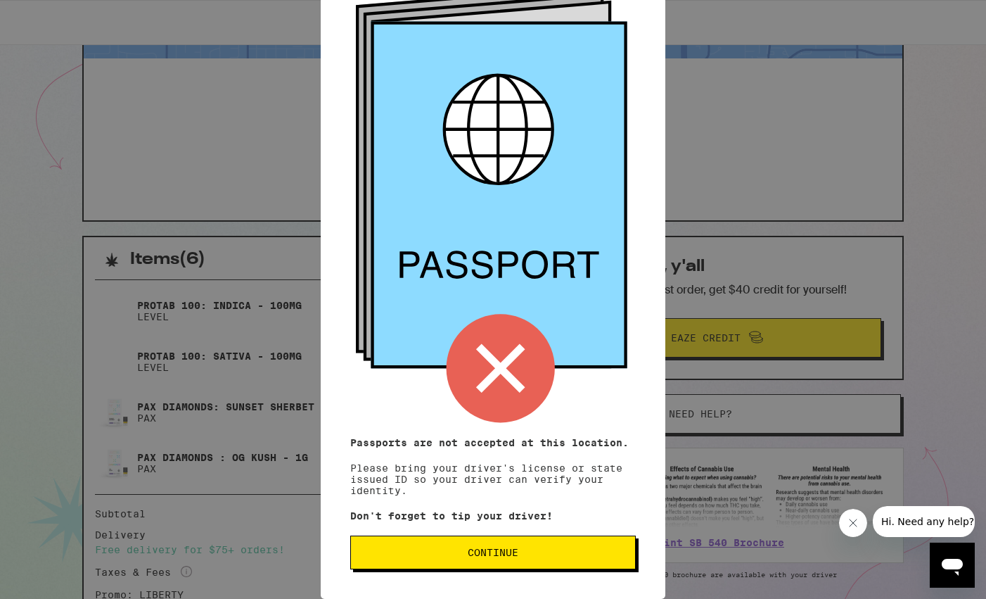
click at [493, 556] on span "Continue" at bounding box center [493, 552] width 51 height 10
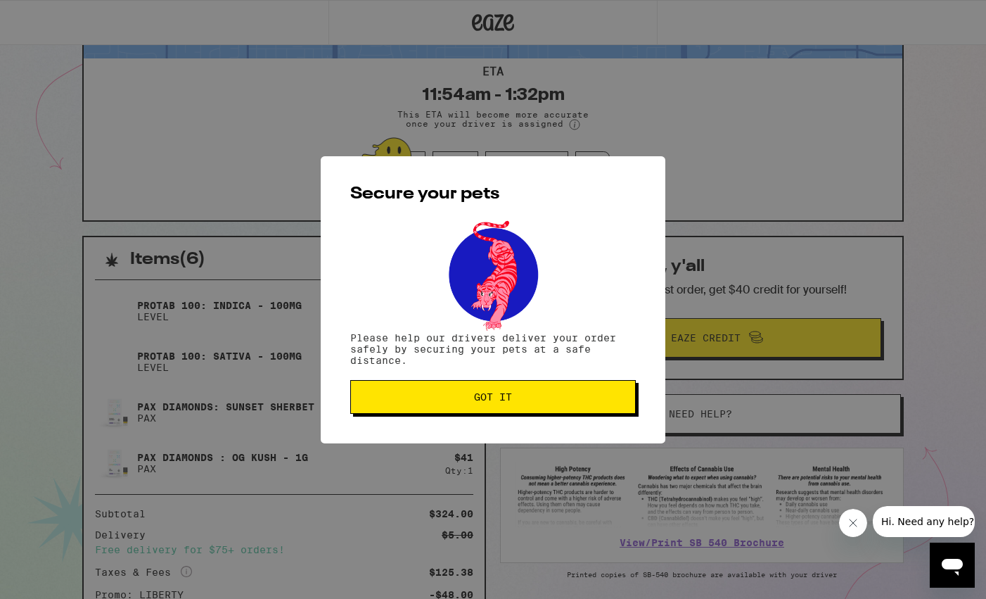
scroll to position [0, 0]
click at [463, 402] on span "Got it" at bounding box center [493, 397] width 262 height 10
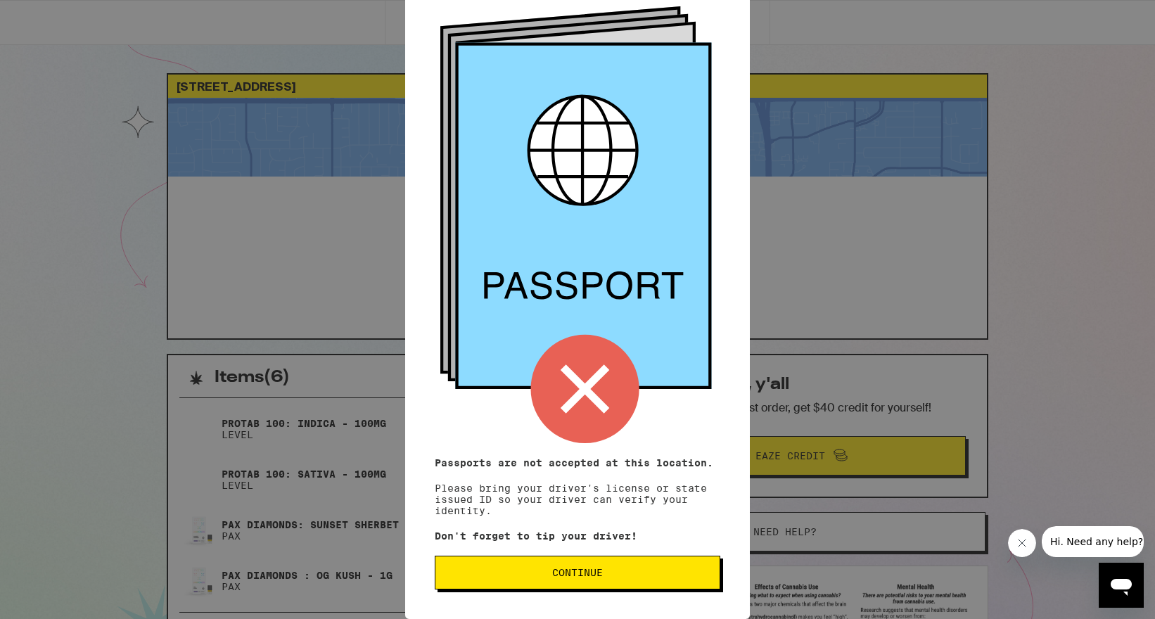
scroll to position [80, 0]
click at [550, 532] on p "Don't forget to tip your driver!" at bounding box center [578, 535] width 286 height 11
click at [552, 568] on span "Continue" at bounding box center [577, 573] width 51 height 10
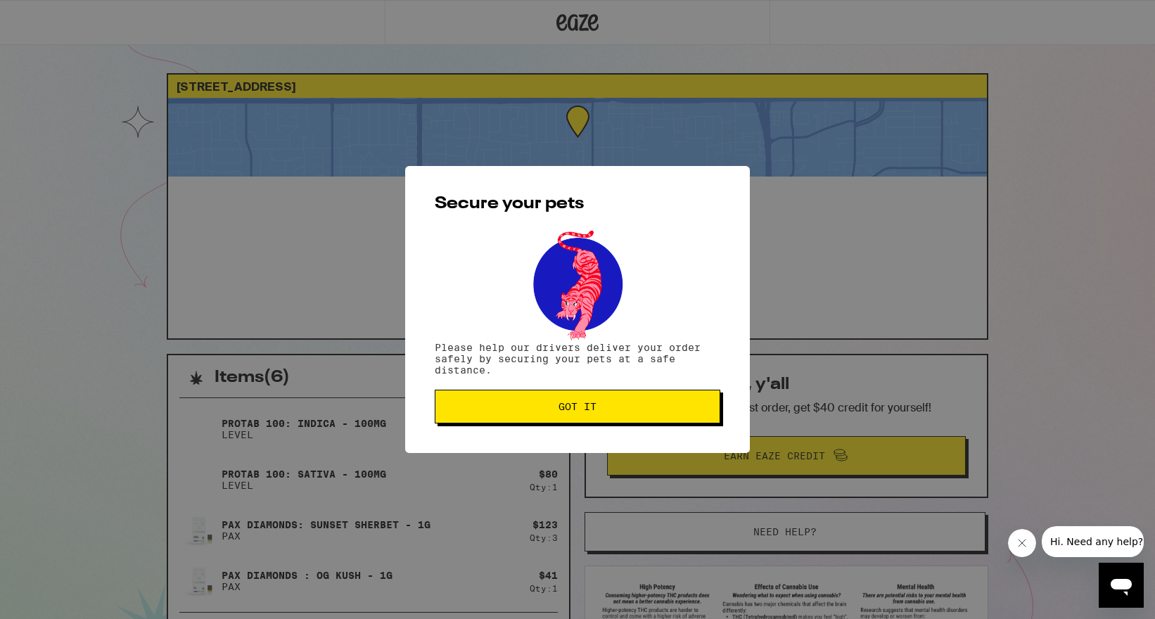
click at [528, 411] on span "Got it" at bounding box center [578, 407] width 262 height 10
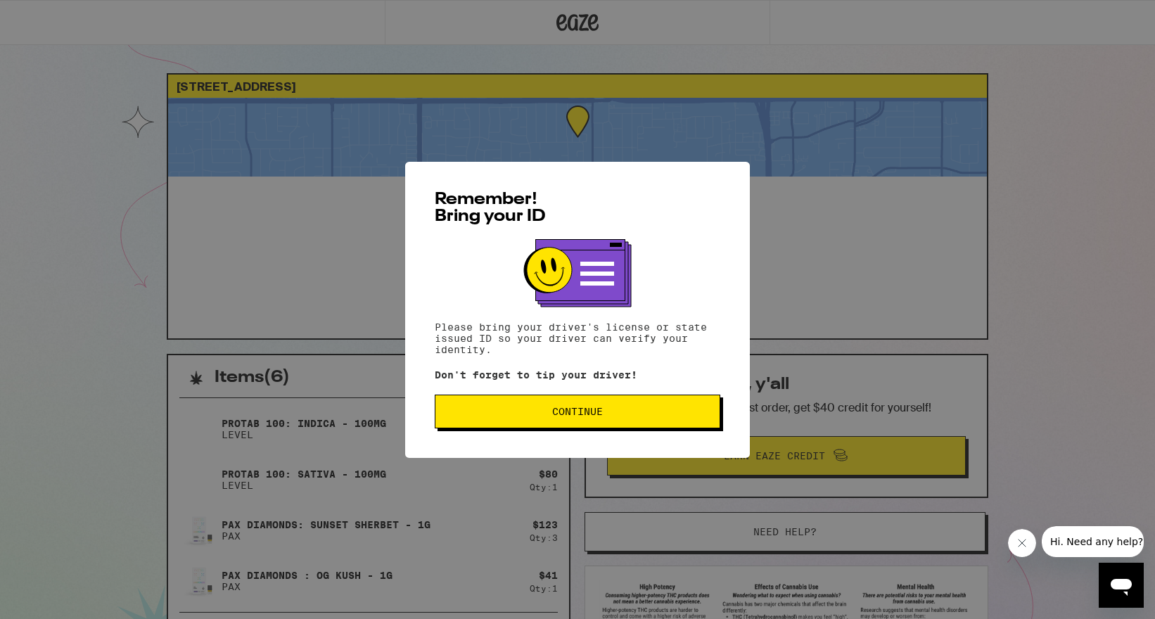
click at [476, 418] on button "Continue" at bounding box center [578, 412] width 286 height 34
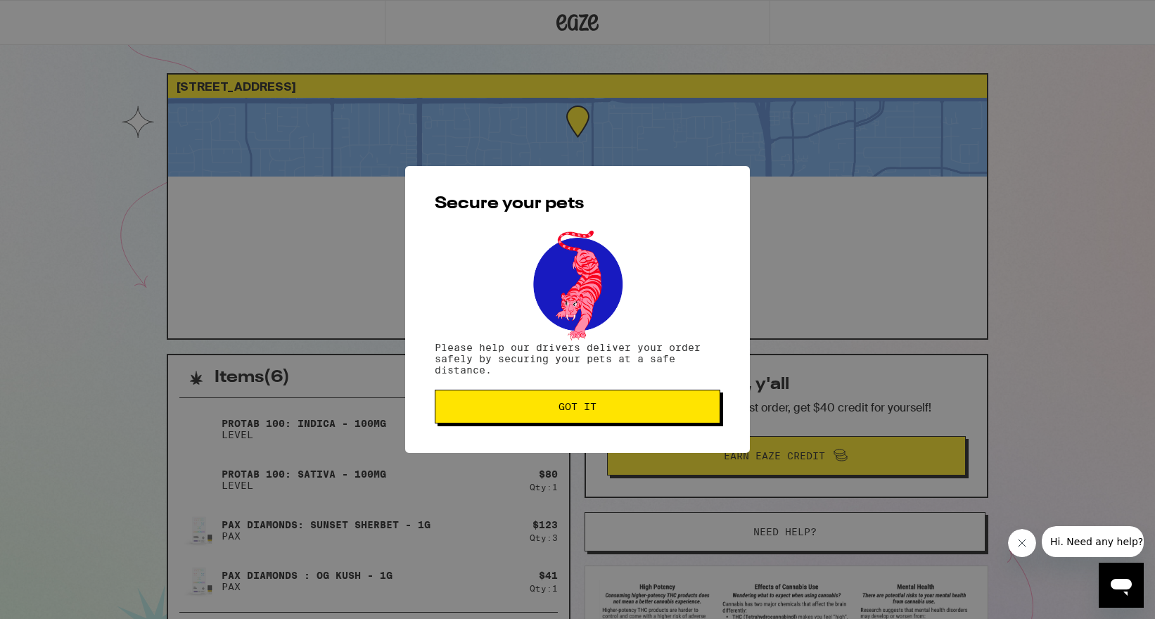
click at [475, 418] on button "Got it" at bounding box center [578, 407] width 286 height 34
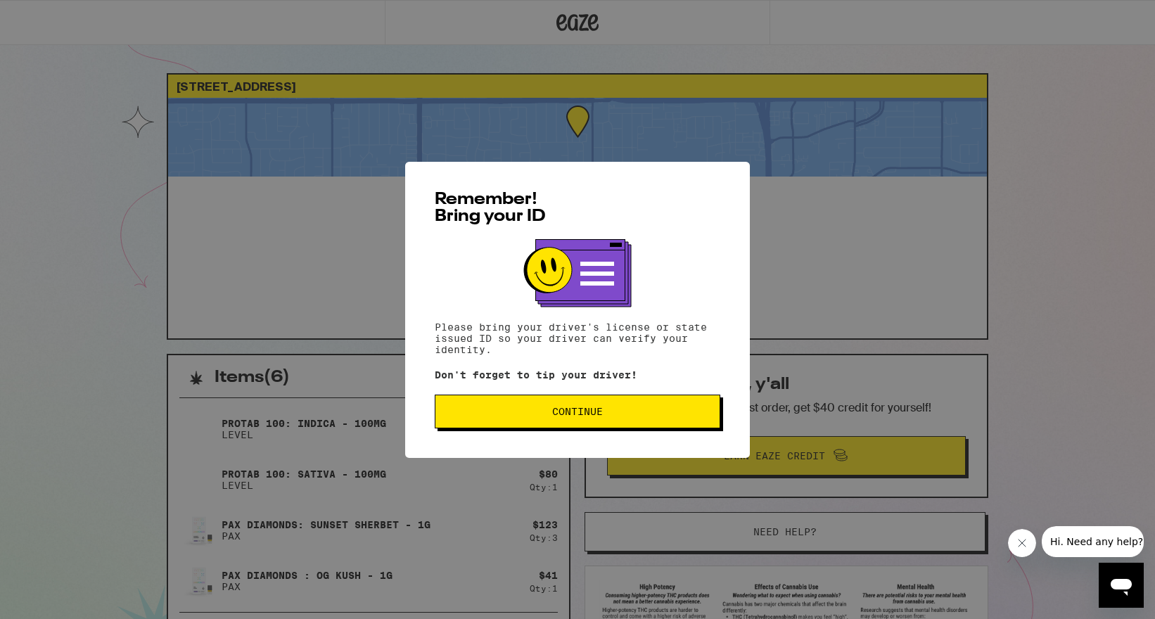
click at [580, 415] on span "Continue" at bounding box center [577, 412] width 51 height 10
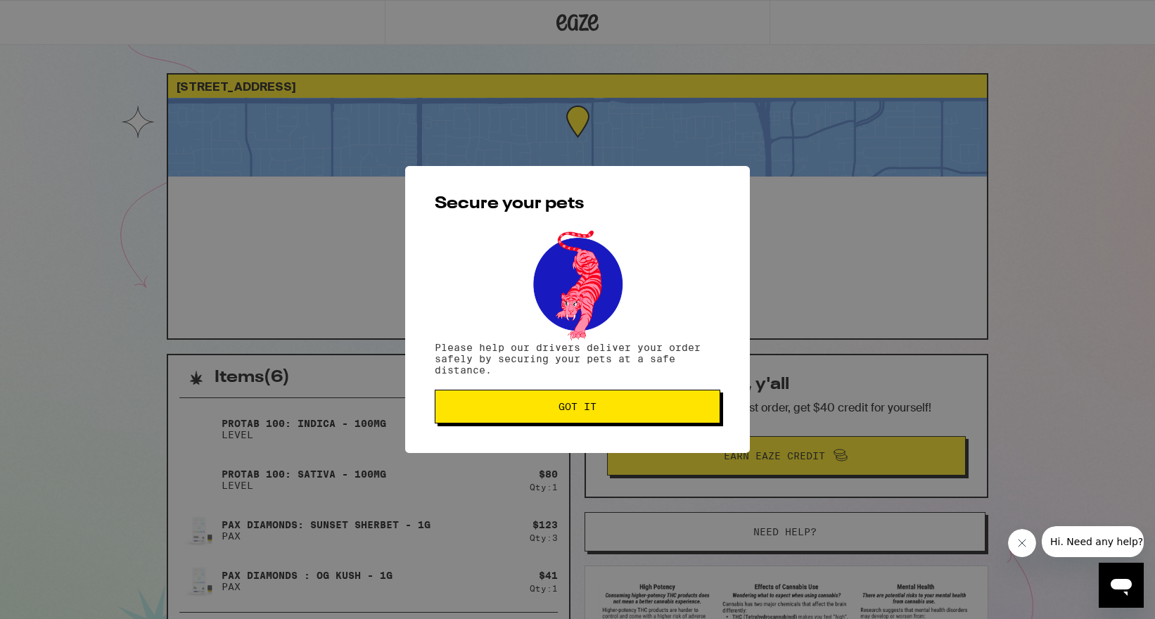
click at [621, 396] on button "Got it" at bounding box center [578, 407] width 286 height 34
